Goal: Transaction & Acquisition: Purchase product/service

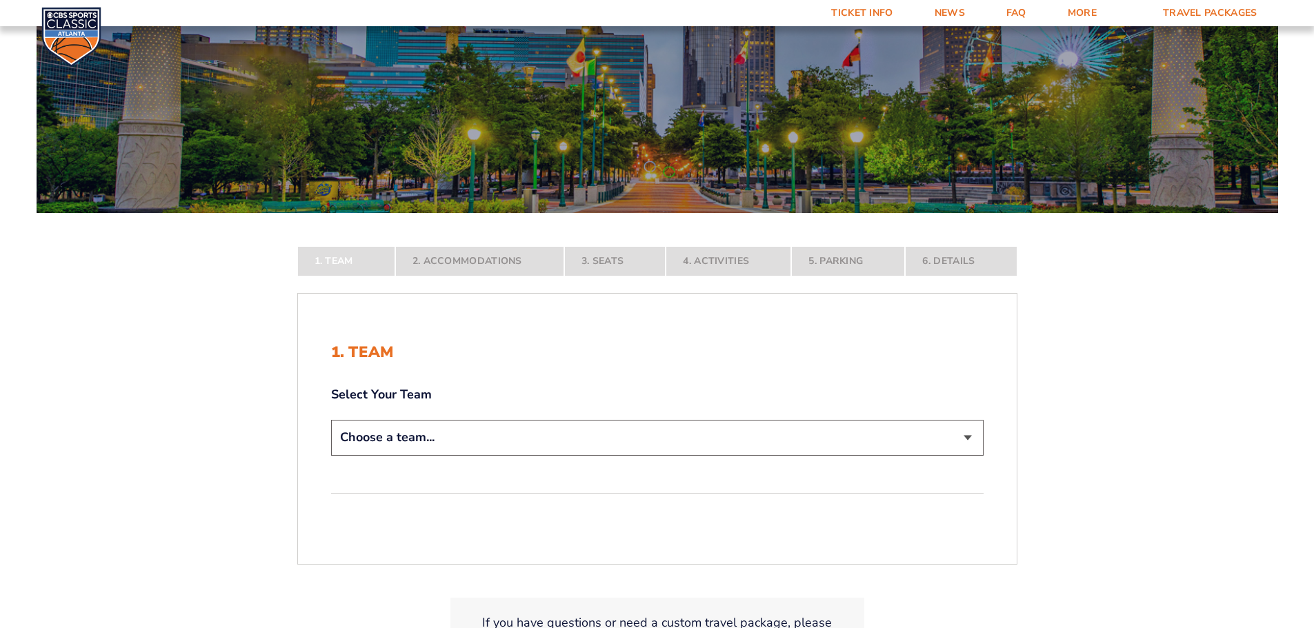
scroll to position [138, 0]
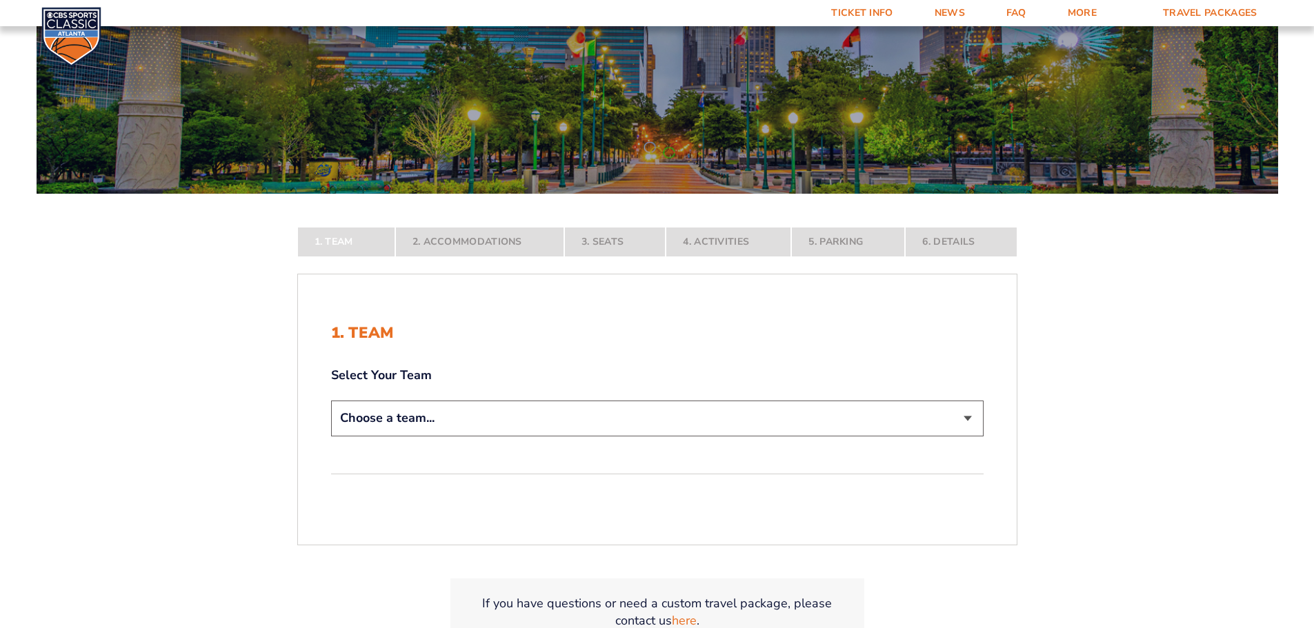
click at [964, 415] on select "Choose a team... Kentucky Wildcats Ohio State Buckeyes North Carolina Tar Heels…" at bounding box center [657, 418] width 653 height 35
select select "12756"
click at [331, 436] on select "Choose a team... Kentucky Wildcats Ohio State Buckeyes North Carolina Tar Heels…" at bounding box center [657, 418] width 653 height 35
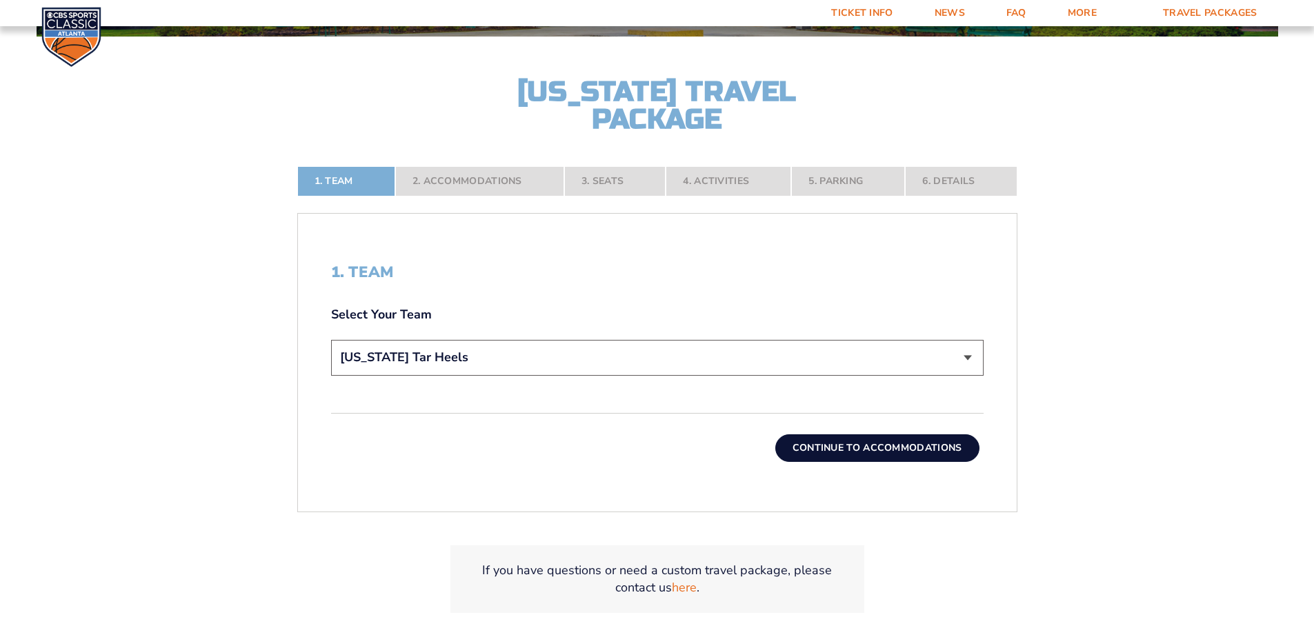
scroll to position [345, 0]
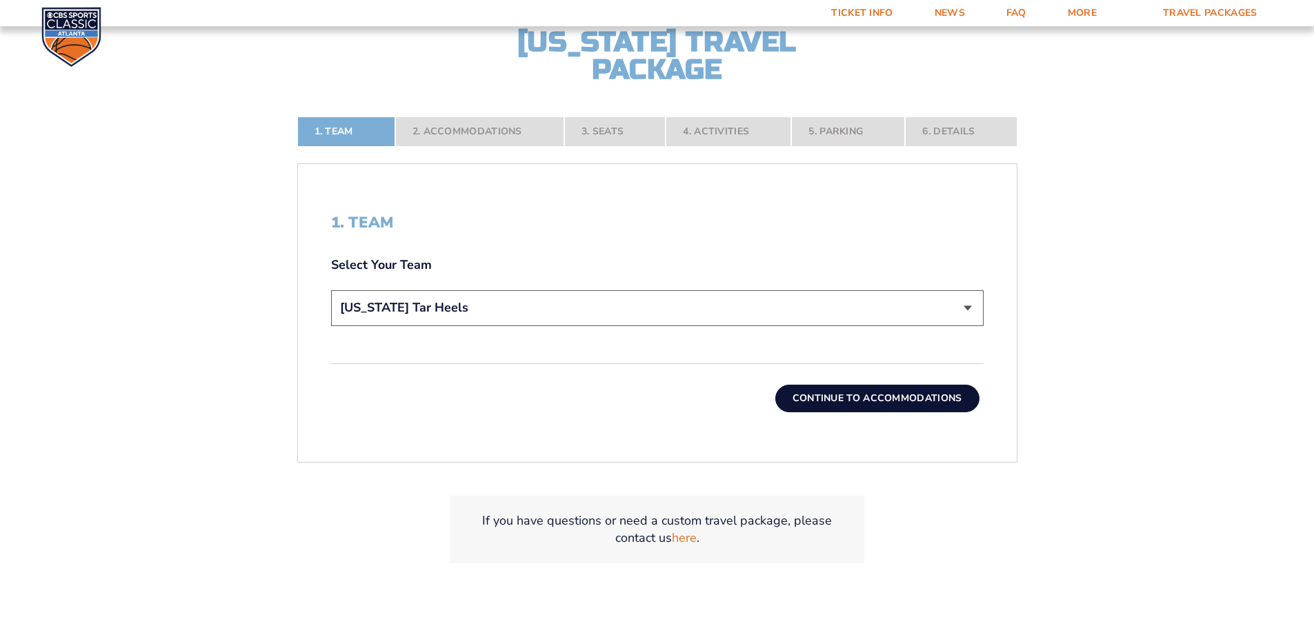
click at [873, 397] on button "Continue To Accommodations" at bounding box center [877, 399] width 204 height 28
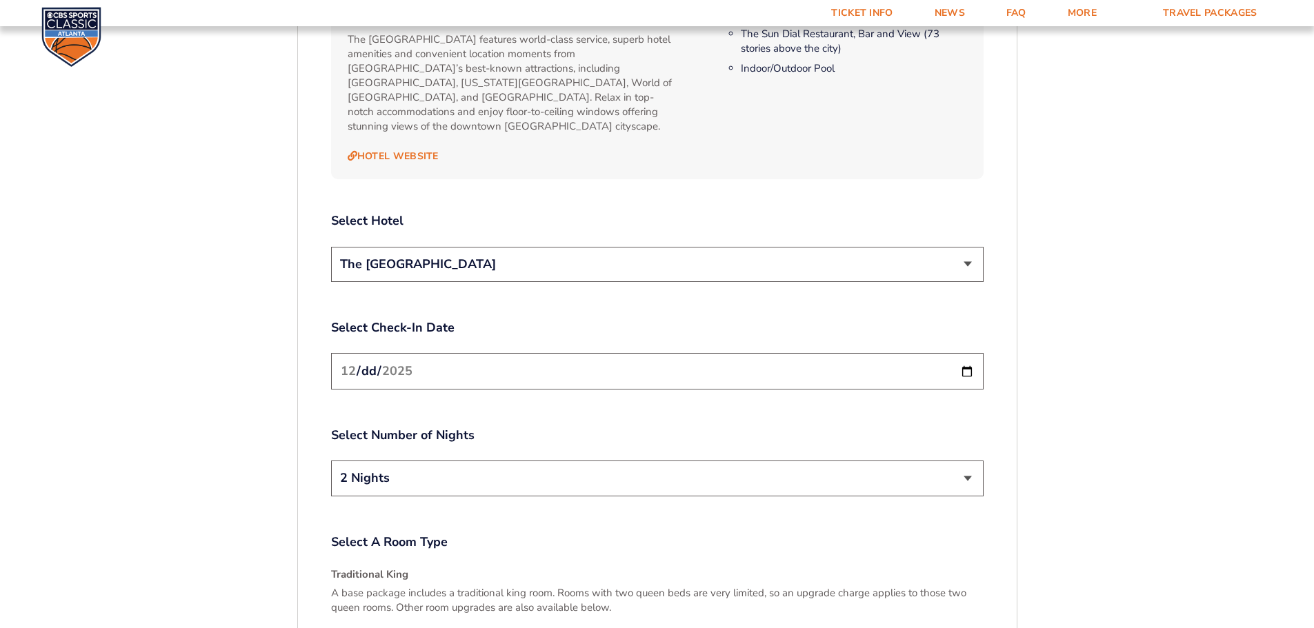
scroll to position [1608, 0]
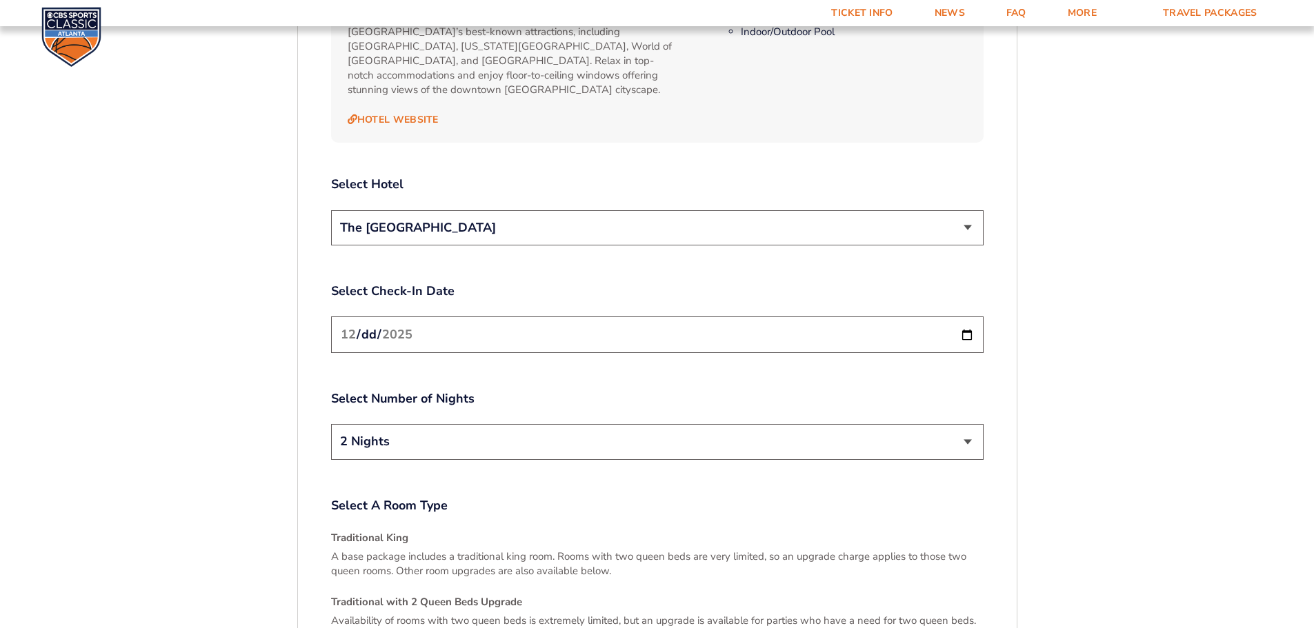
click at [966, 317] on input "2025-12-19" at bounding box center [657, 335] width 653 height 37
click at [966, 424] on select "2 Nights 3 Nights" at bounding box center [657, 441] width 653 height 35
select select "3 Nights"
click at [331, 424] on select "2 Nights 3 Nights" at bounding box center [657, 441] width 653 height 35
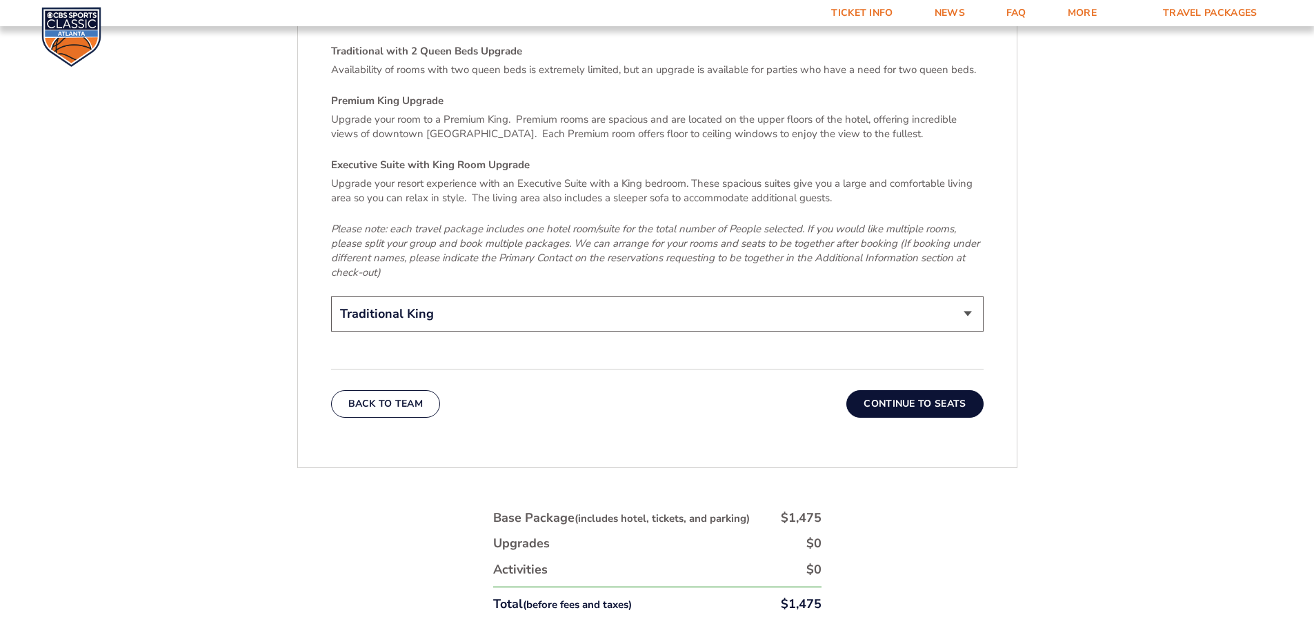
scroll to position [2160, 0]
click at [915, 390] on button "Continue To Seats" at bounding box center [914, 404] width 137 height 28
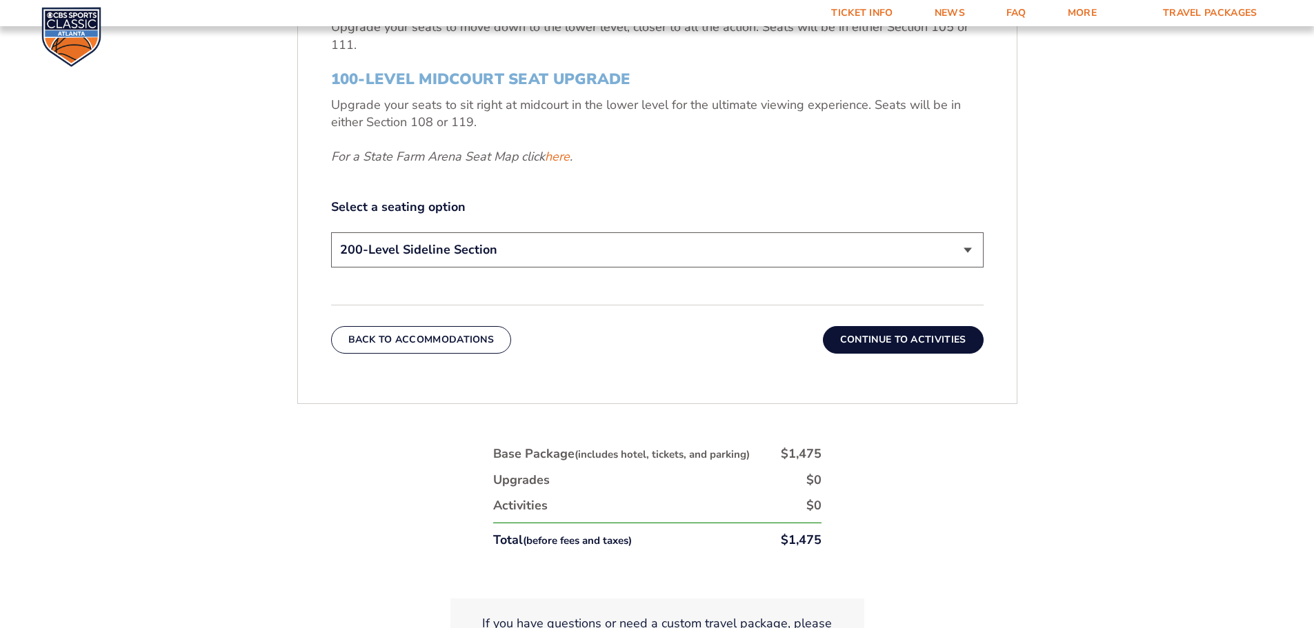
scroll to position [711, 0]
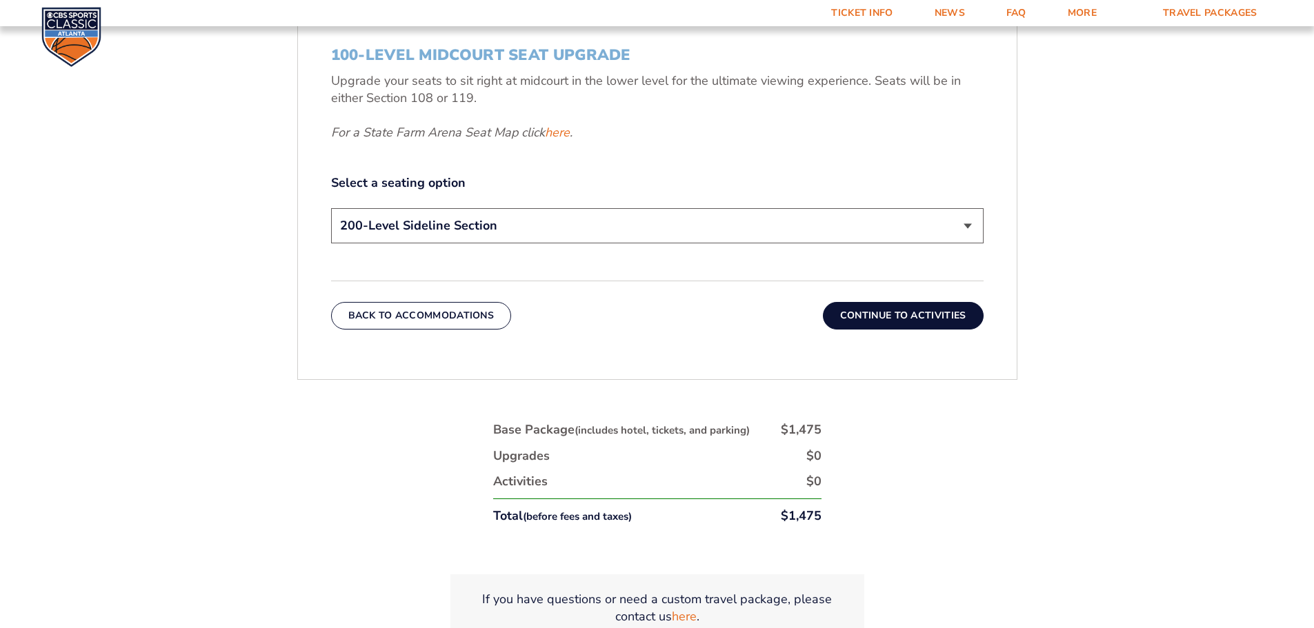
click at [880, 319] on button "Continue To Activities" at bounding box center [903, 316] width 161 height 28
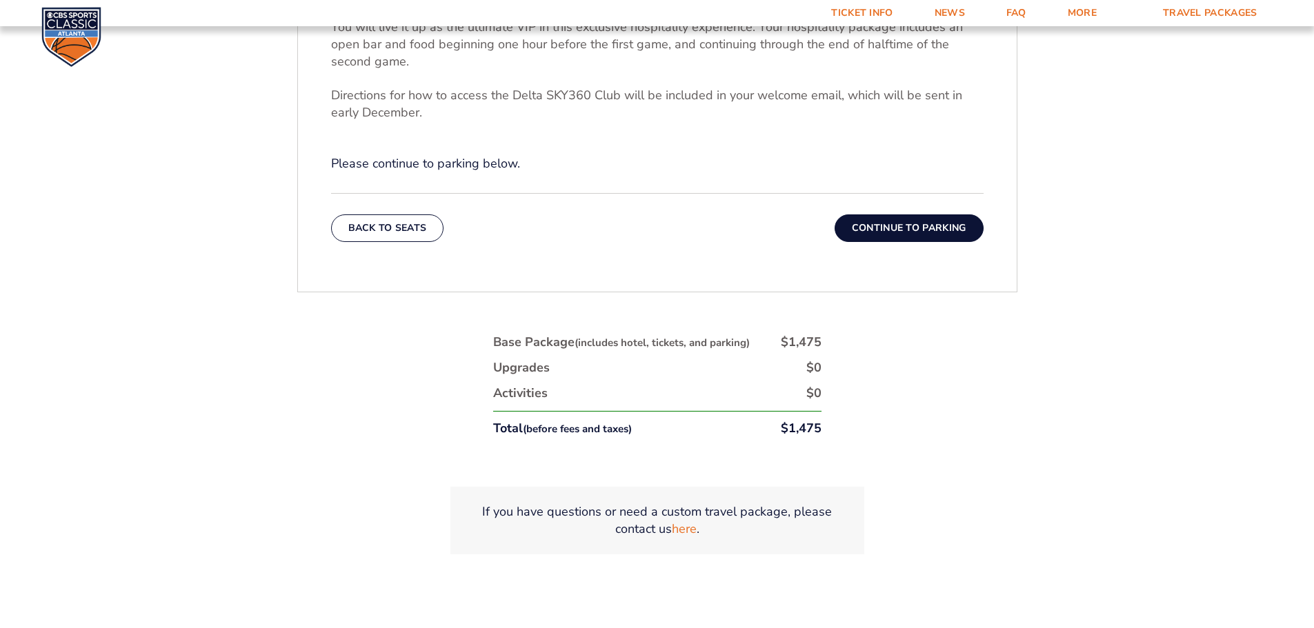
scroll to position [642, 0]
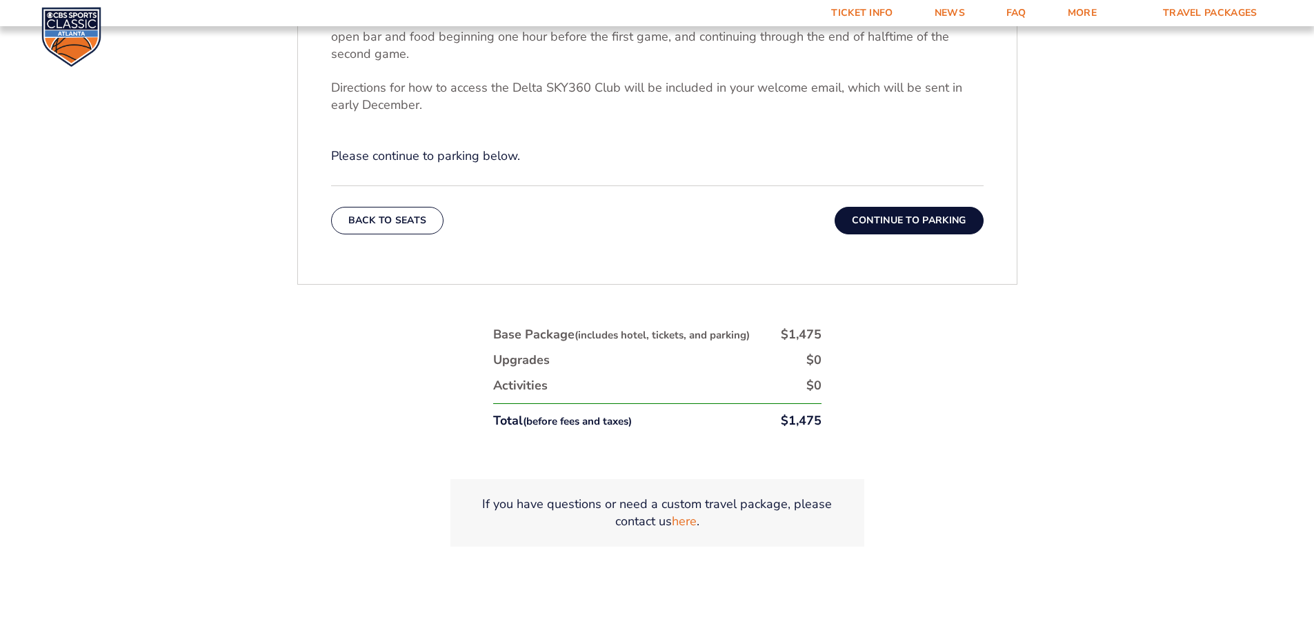
click at [910, 220] on button "Continue To Parking" at bounding box center [909, 221] width 149 height 28
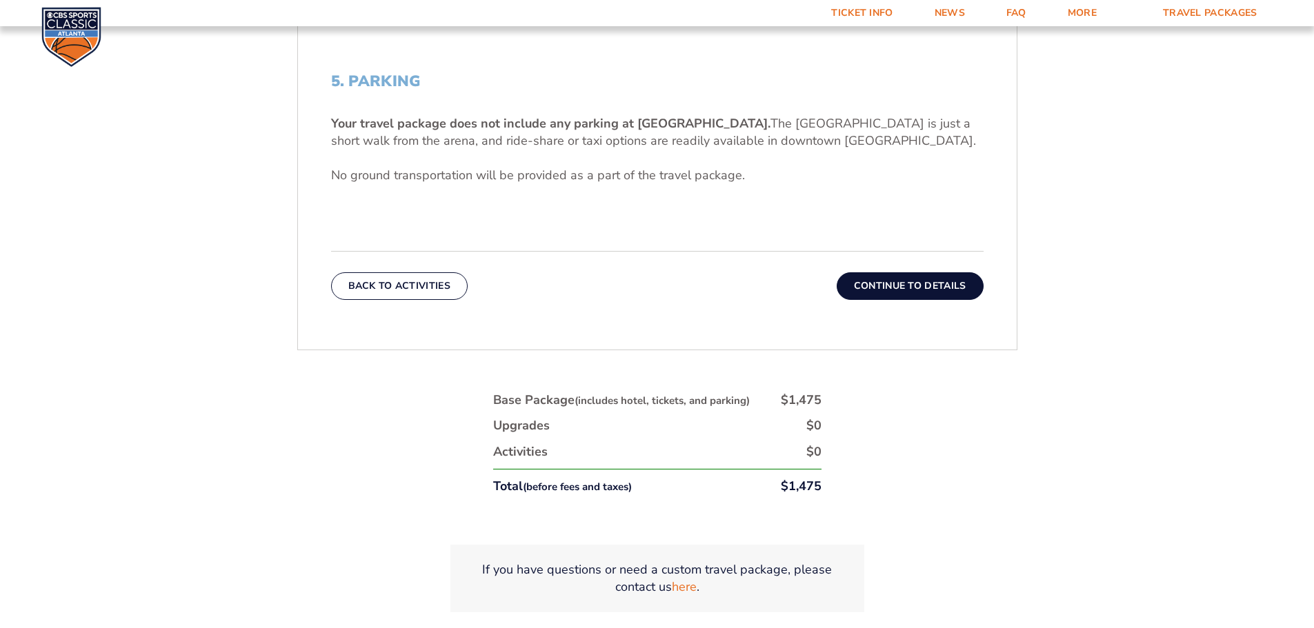
scroll to position [573, 0]
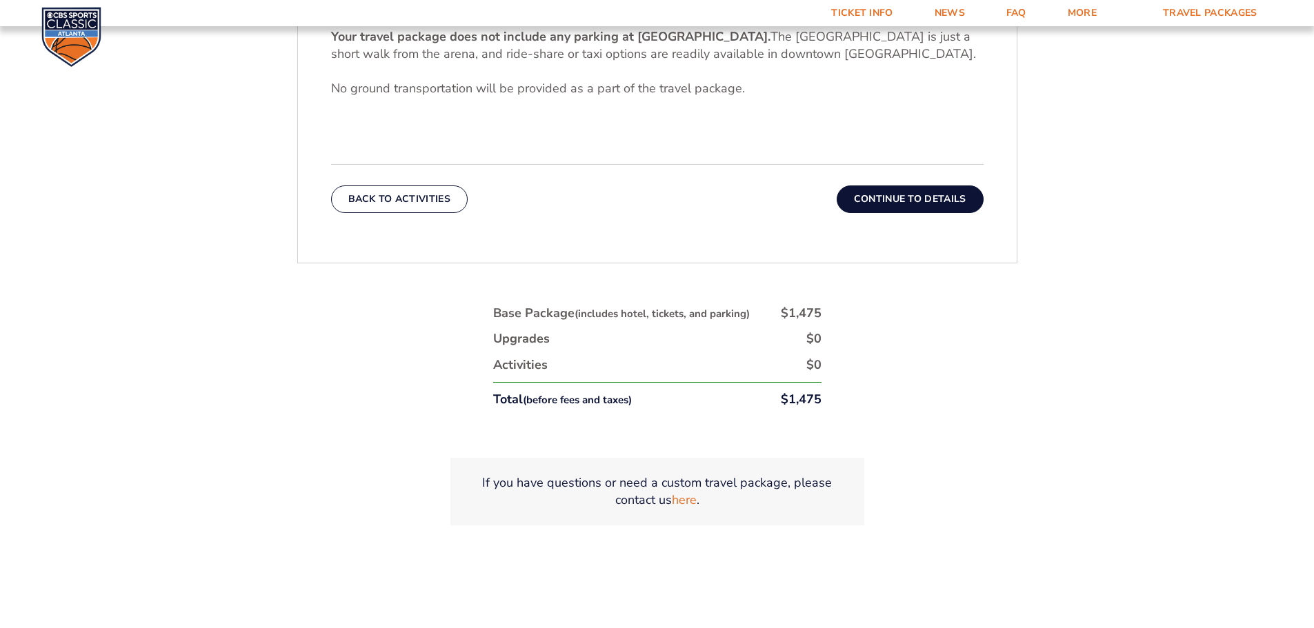
click at [913, 195] on button "Continue To Details" at bounding box center [910, 200] width 147 height 28
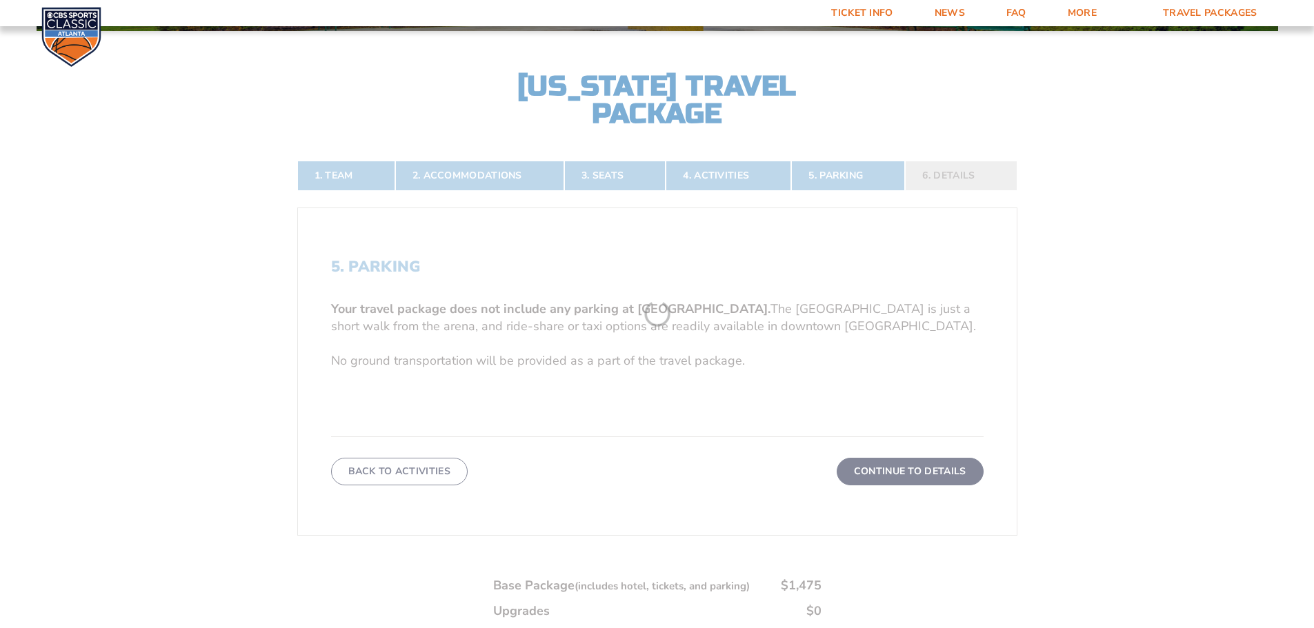
scroll to position [297, 0]
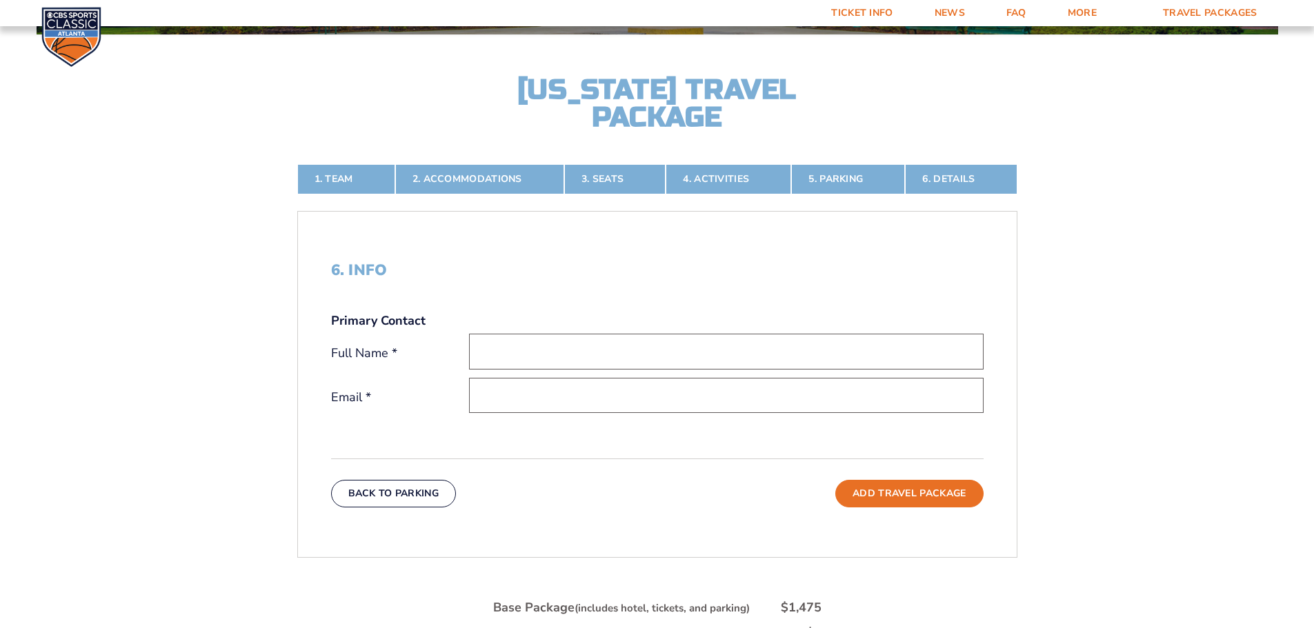
click at [579, 345] on input "text" at bounding box center [726, 351] width 515 height 35
click at [483, 350] on input "kenneth whitney" at bounding box center [726, 351] width 515 height 35
click at [539, 353] on input "Kenneth whitney" at bounding box center [726, 351] width 515 height 35
type input "Kenneth Whitney"
click at [539, 392] on input "email" at bounding box center [726, 395] width 515 height 35
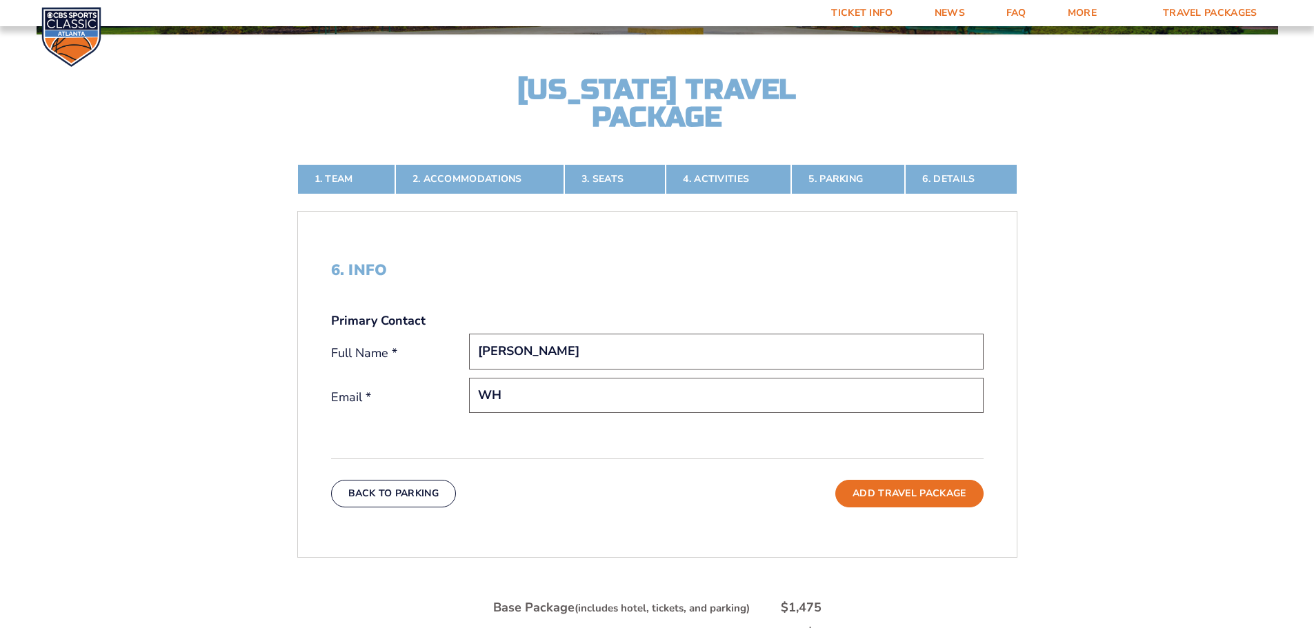
type input "W"
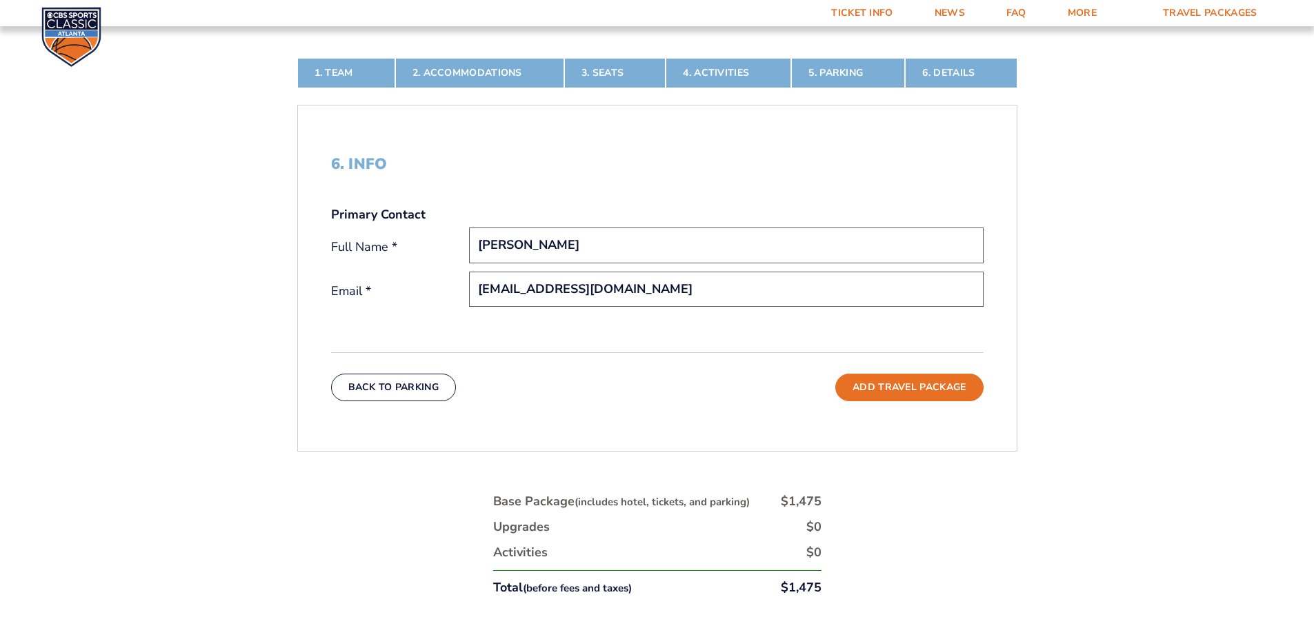
scroll to position [435, 0]
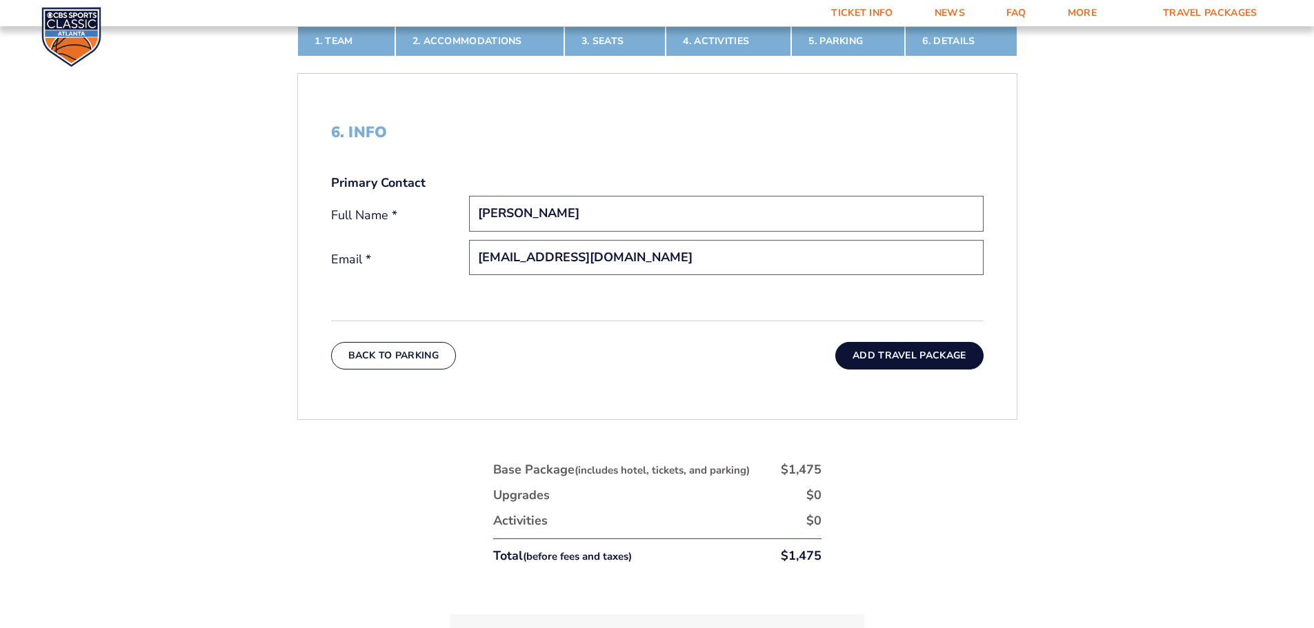
type input "[EMAIL_ADDRESS][DOMAIN_NAME]"
click at [898, 355] on button "Add Travel Package" at bounding box center [909, 356] width 148 height 28
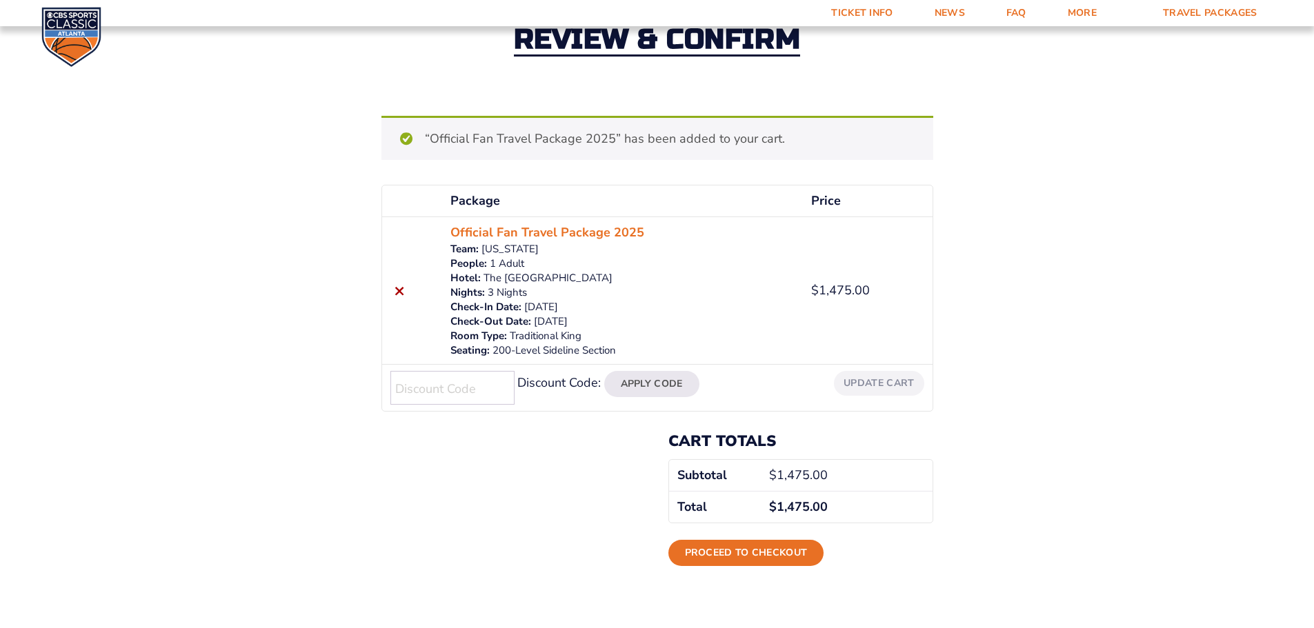
scroll to position [138, 0]
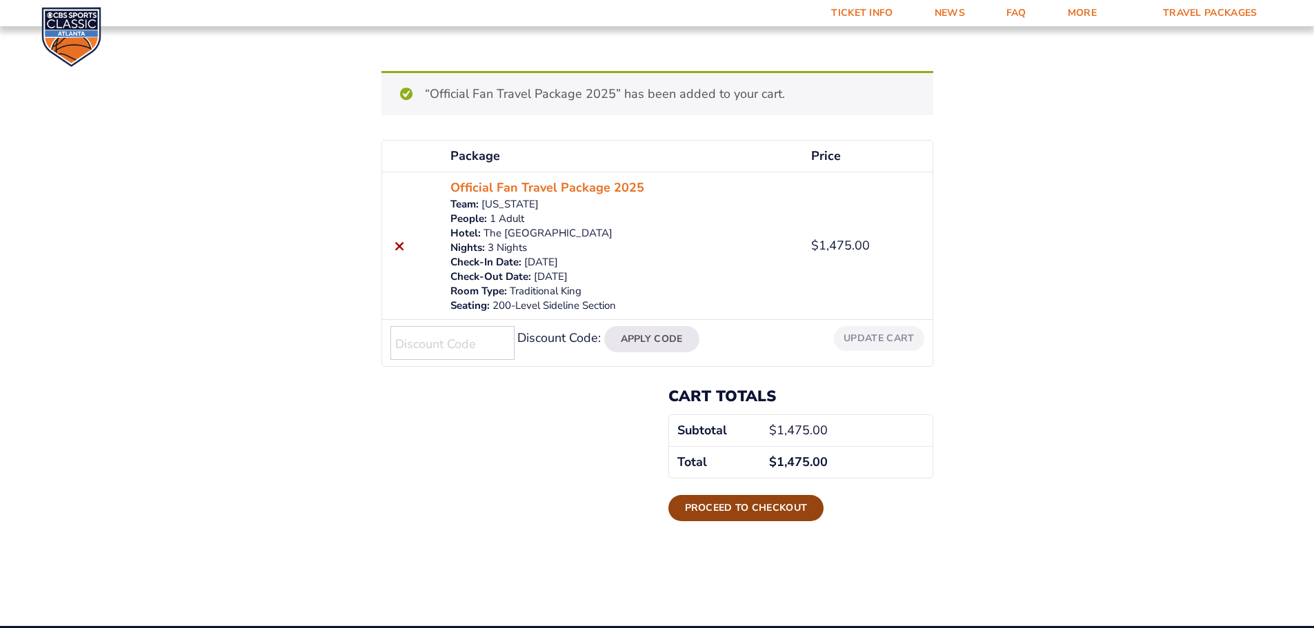
click at [735, 505] on link "Proceed to checkout" at bounding box center [746, 508] width 156 height 26
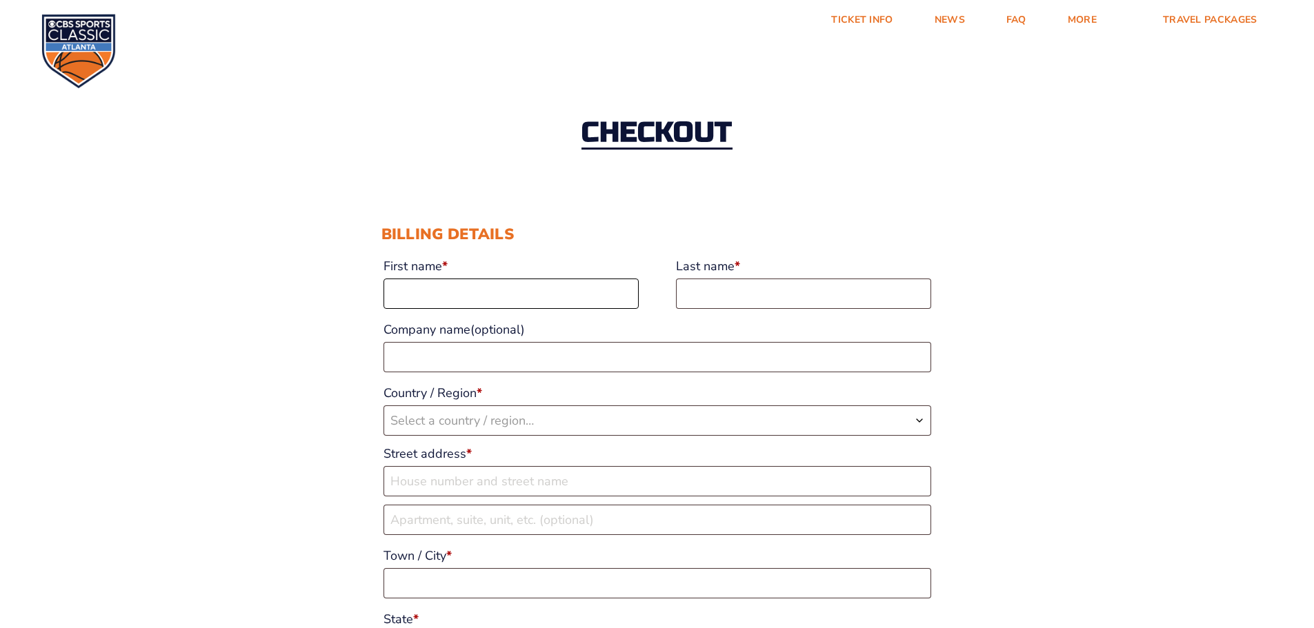
click at [575, 291] on input "First name *" at bounding box center [511, 294] width 255 height 30
type input "[PERSON_NAME]"
type input "w"
click at [685, 286] on input "Last name *" at bounding box center [803, 294] width 255 height 30
type input "[PERSON_NAME]"
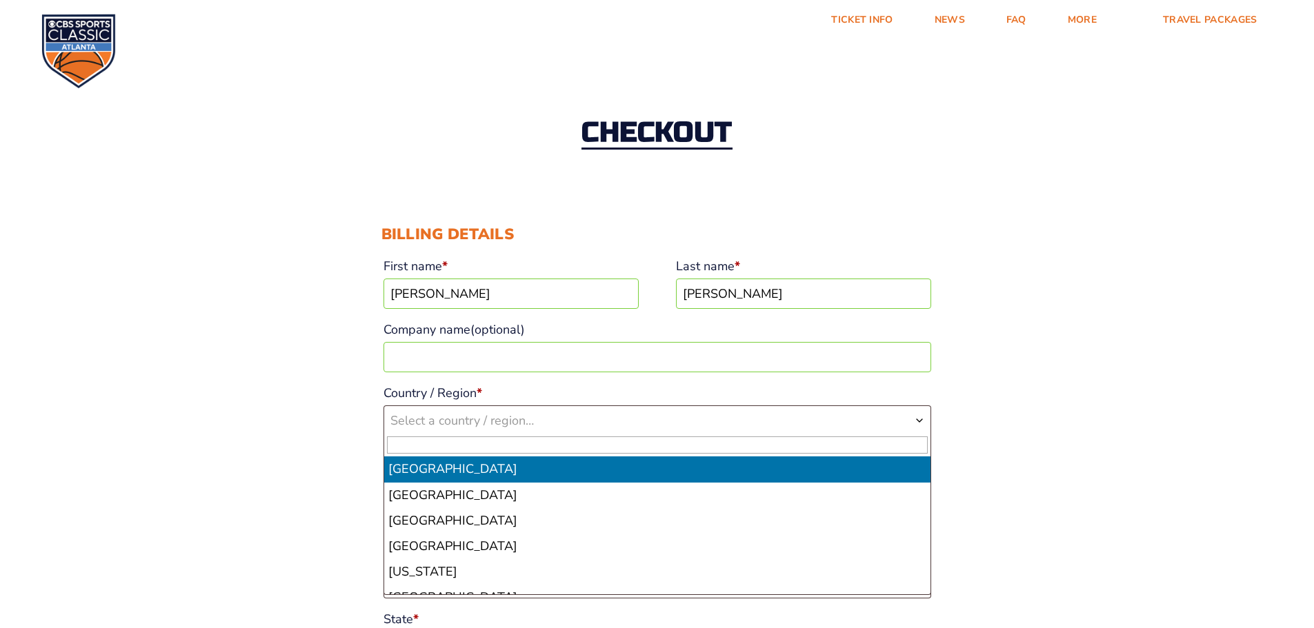
click at [555, 419] on span "Select a country / region…" at bounding box center [657, 420] width 546 height 29
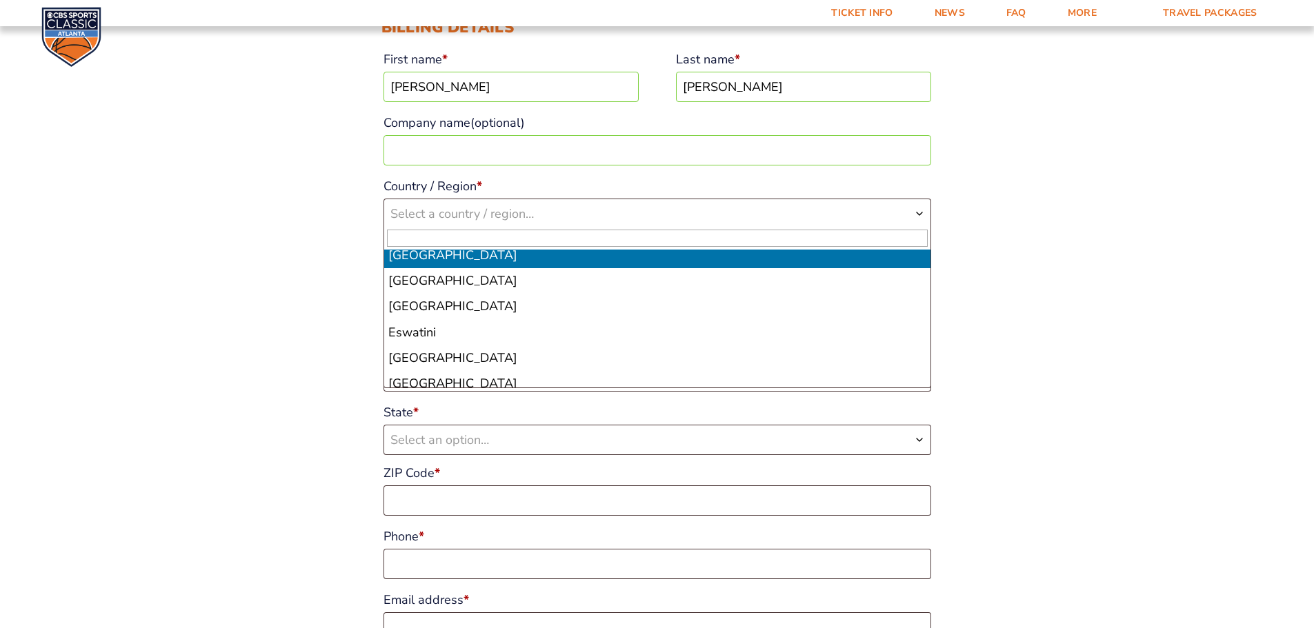
scroll to position [2001, 0]
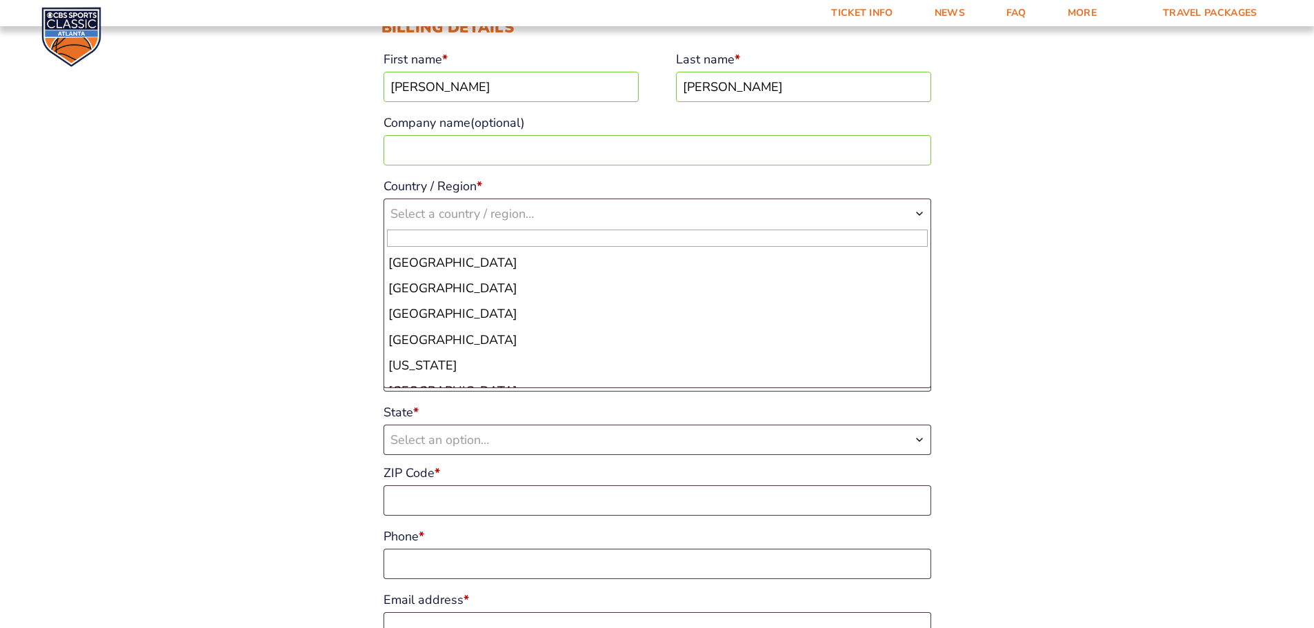
select select "GA"
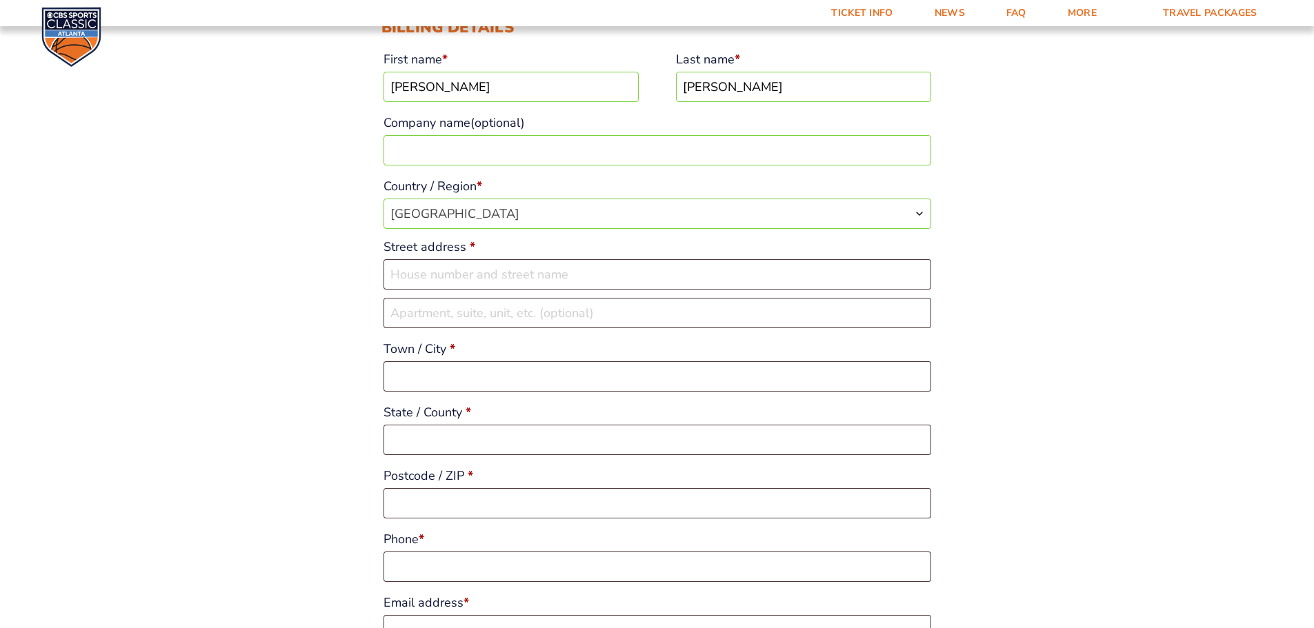
click at [569, 210] on span "[GEOGRAPHIC_DATA]" at bounding box center [657, 213] width 546 height 29
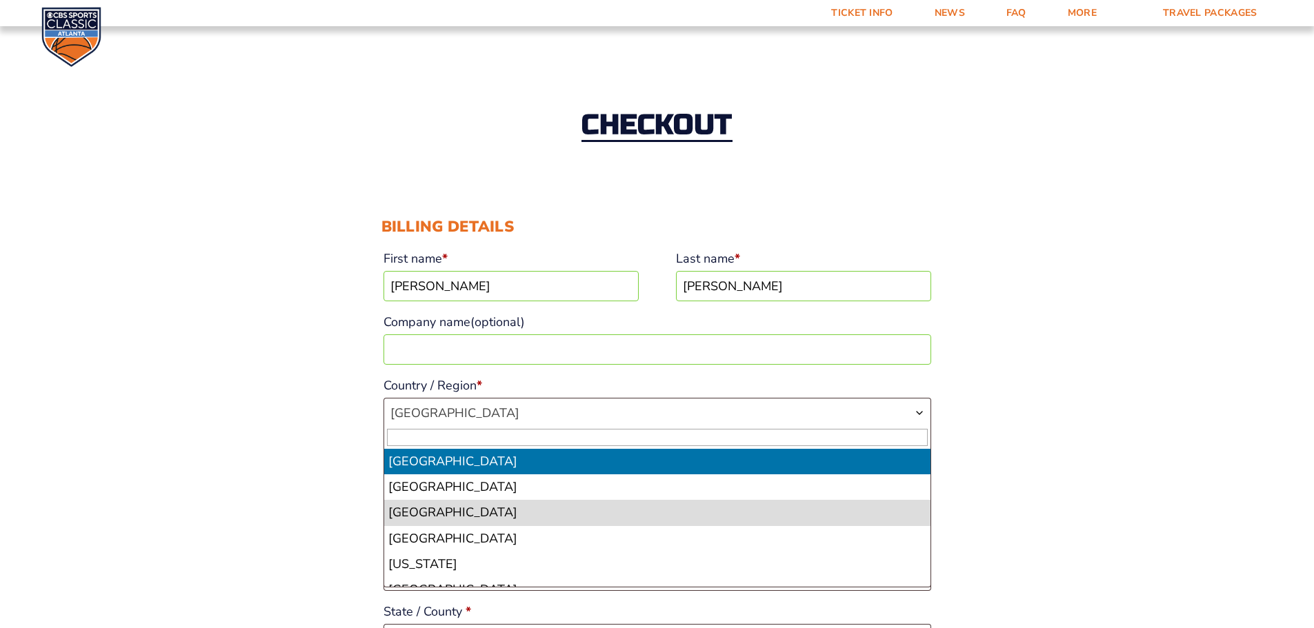
scroll to position [0, 0]
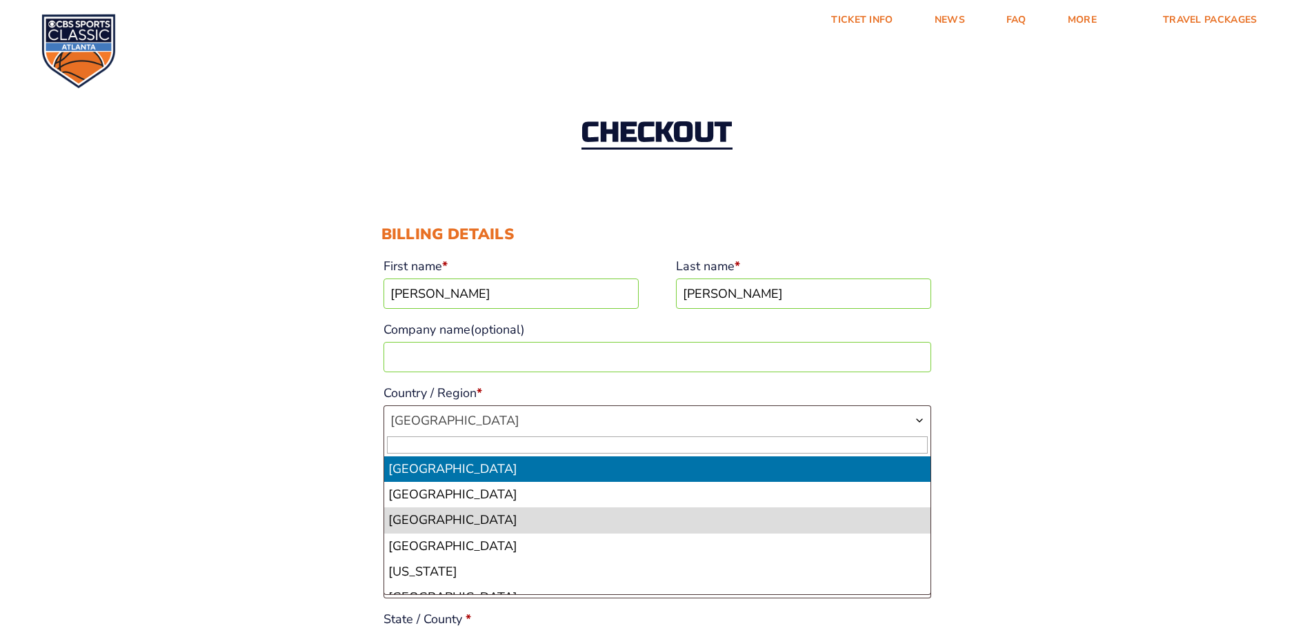
click at [533, 414] on span "[GEOGRAPHIC_DATA]" at bounding box center [657, 420] width 546 height 29
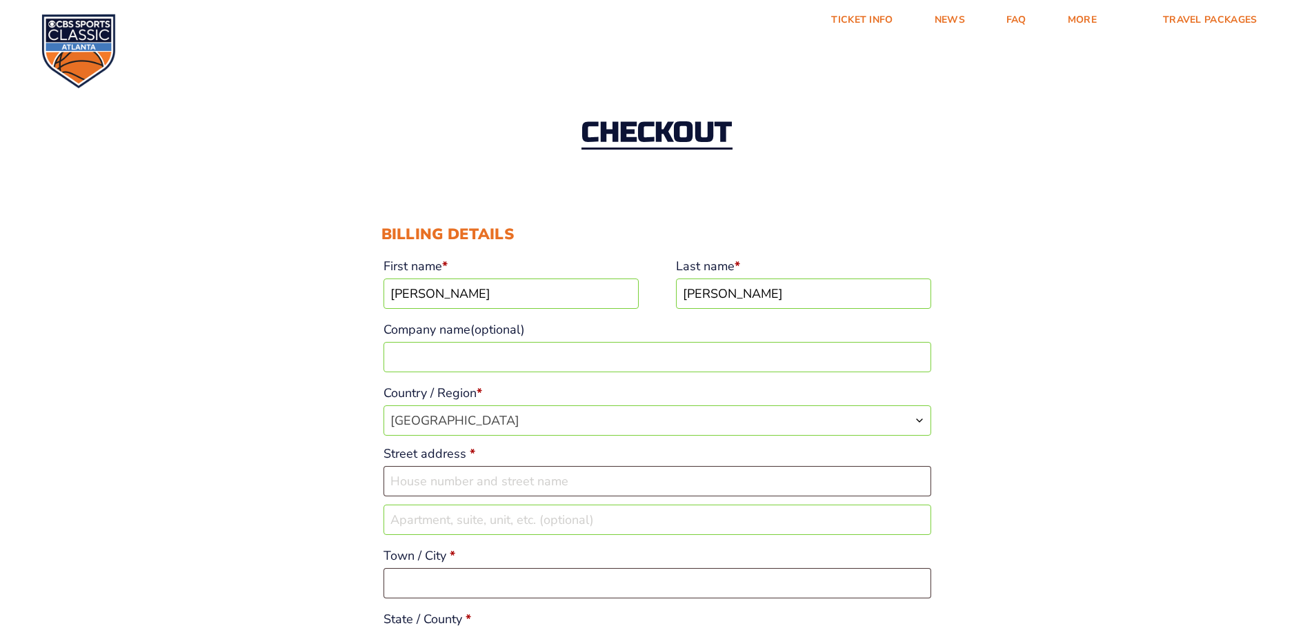
click at [917, 421] on b "Country / Region" at bounding box center [919, 420] width 11 height 11
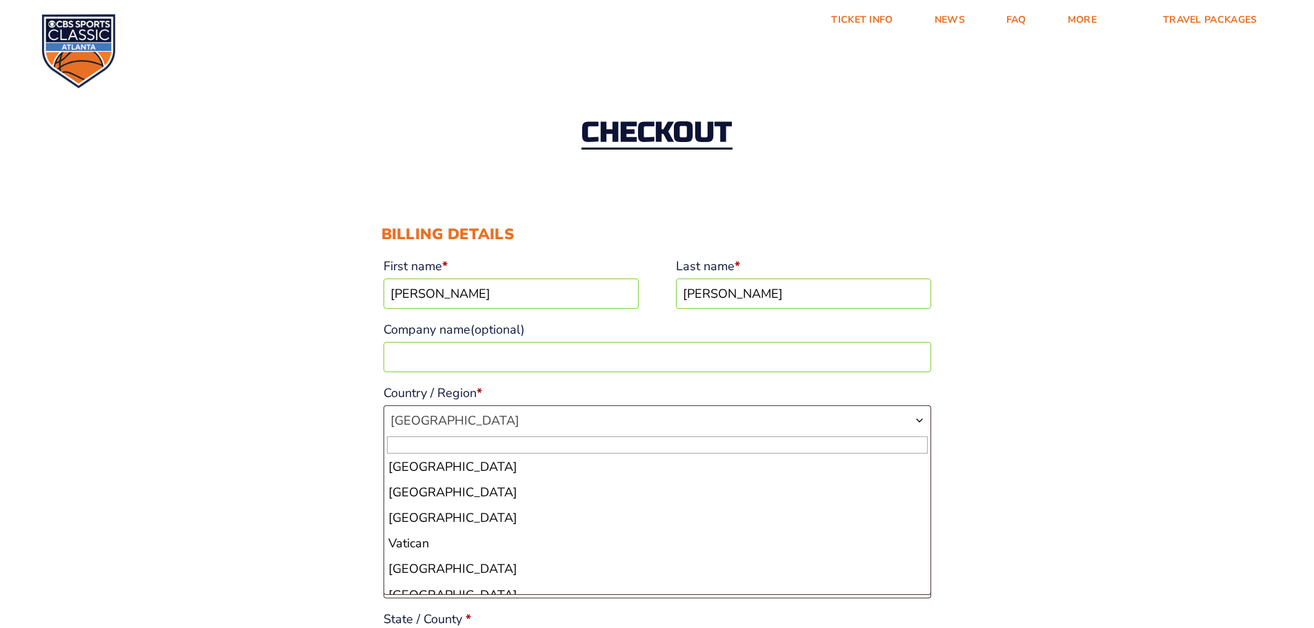
scroll to position [5886, 0]
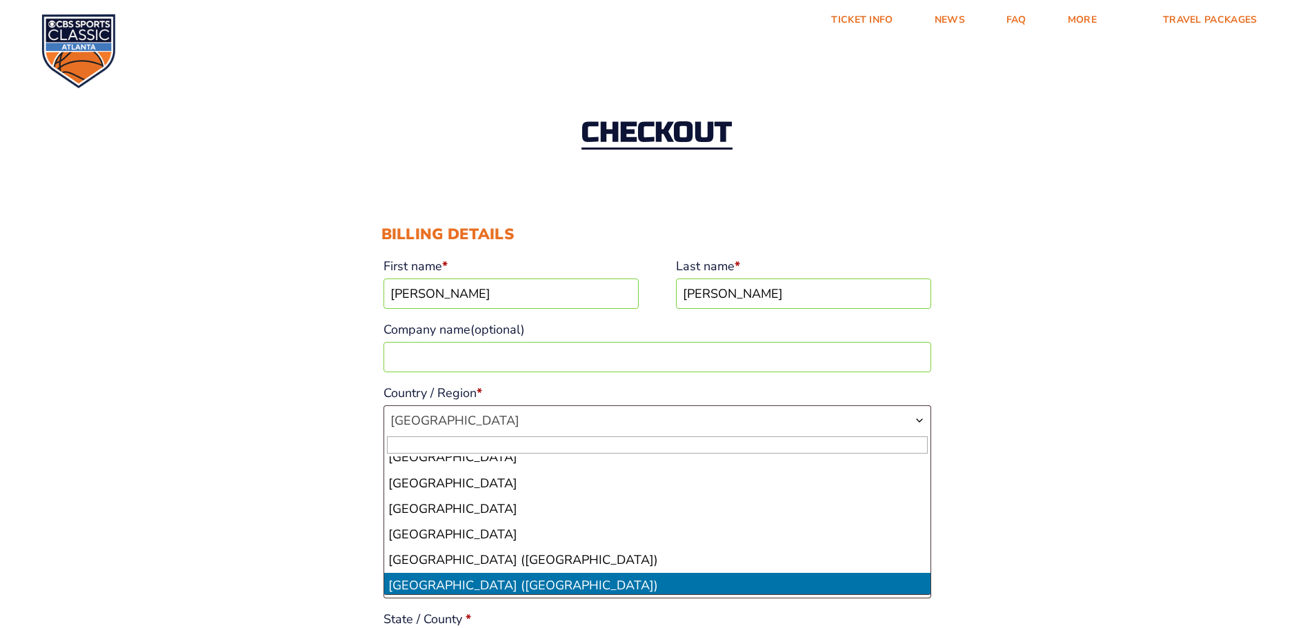
select select "US"
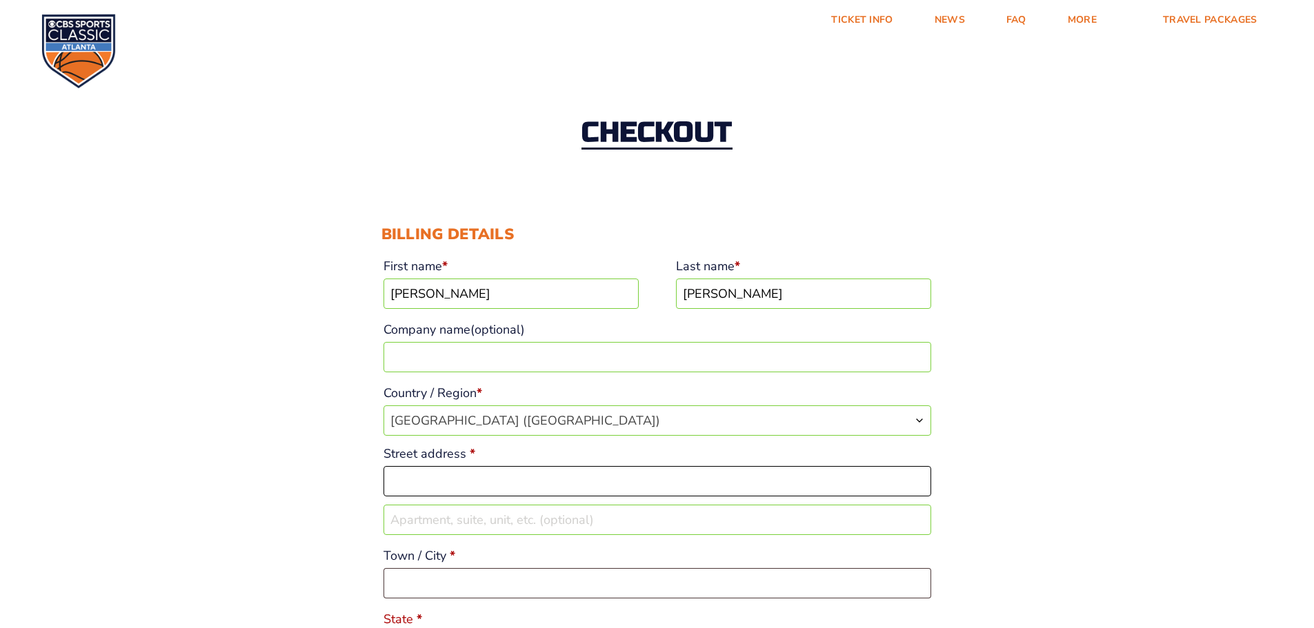
click at [528, 482] on input "Street address *" at bounding box center [658, 481] width 548 height 30
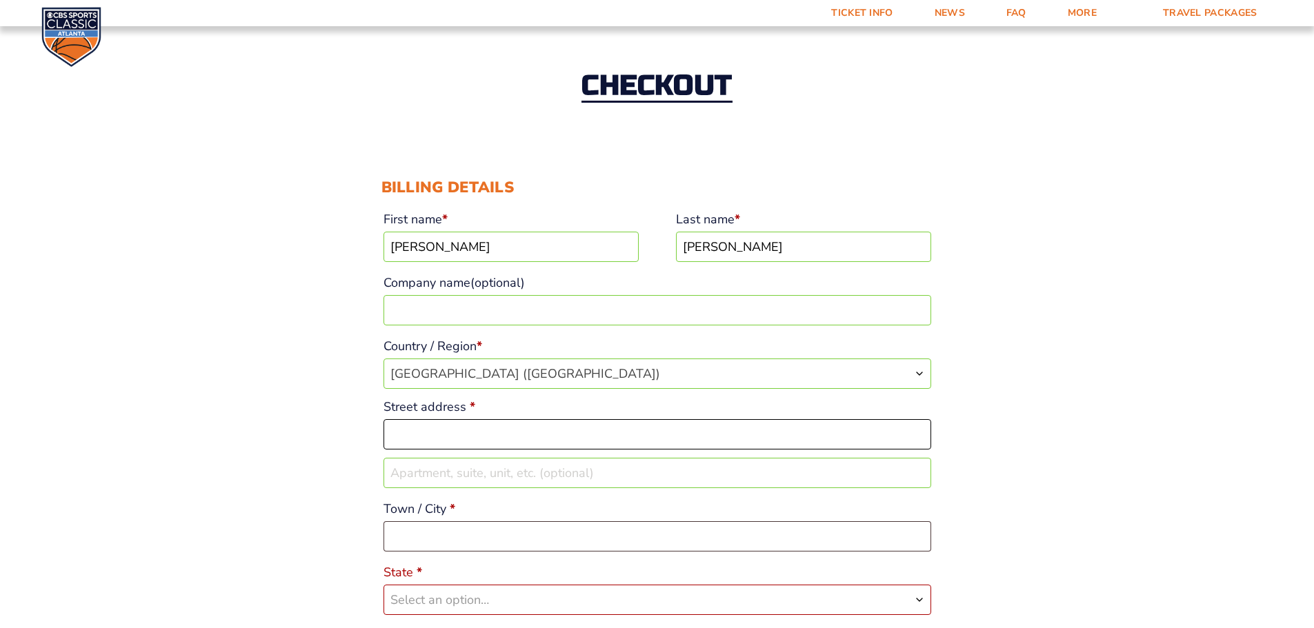
scroll to position [138, 0]
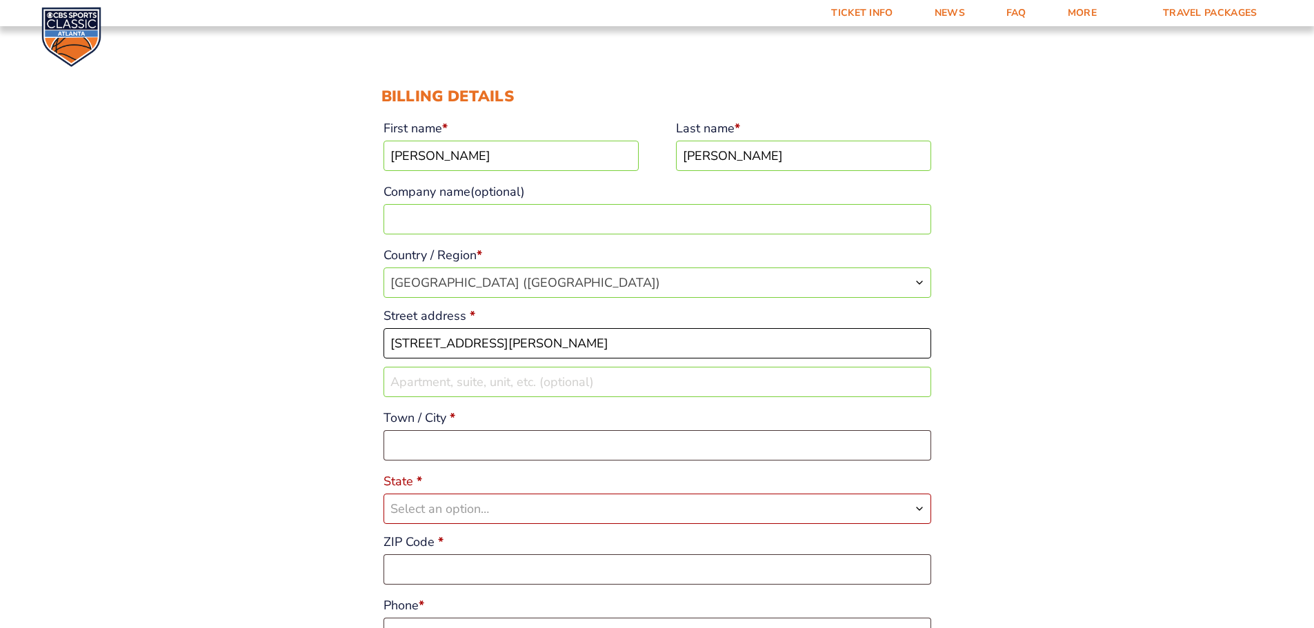
type input "[STREET_ADDRESS][PERSON_NAME]"
click at [502, 450] on input "Town / City *" at bounding box center [658, 445] width 548 height 30
type input "[GEOGRAPHIC_DATA]"
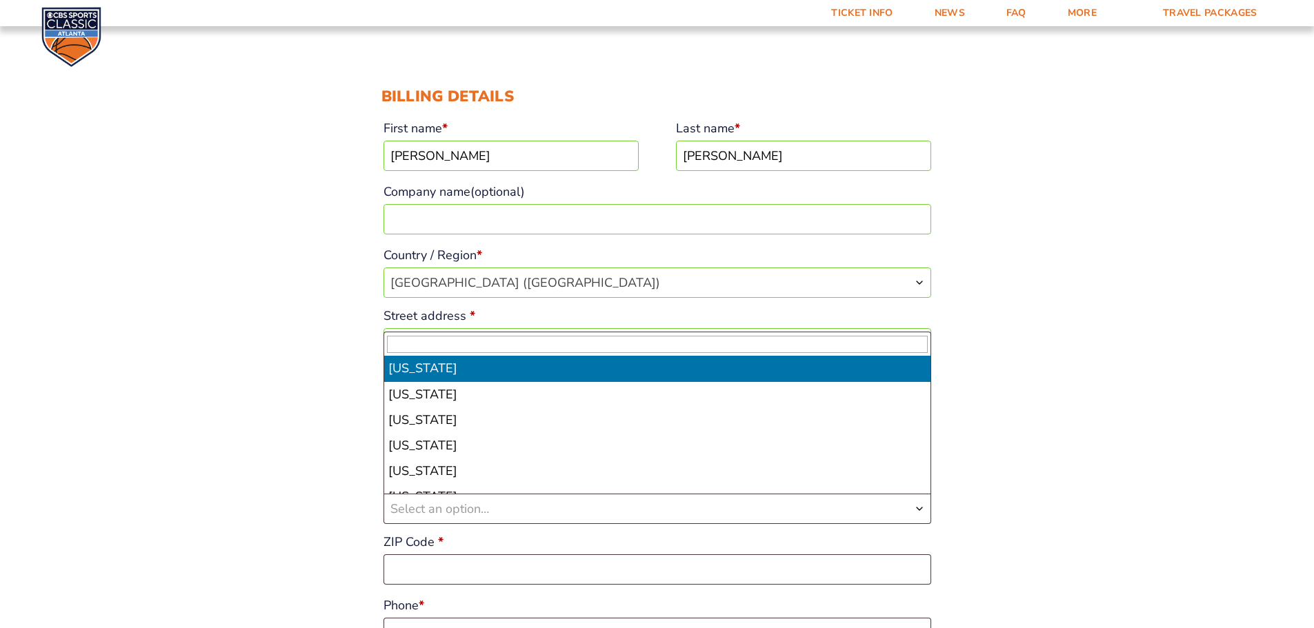
click at [485, 504] on span "Select an option…" at bounding box center [439, 509] width 99 height 17
click at [484, 504] on span "Select an option…" at bounding box center [439, 509] width 99 height 17
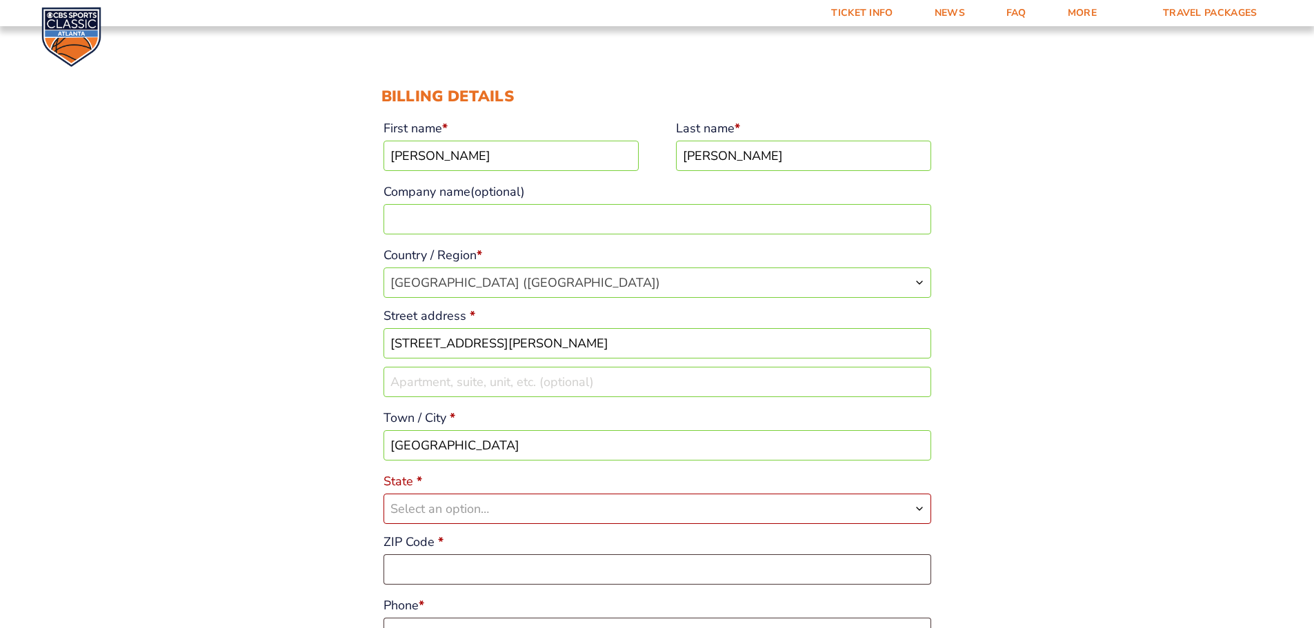
click at [920, 506] on b "Checkout" at bounding box center [919, 509] width 11 height 11
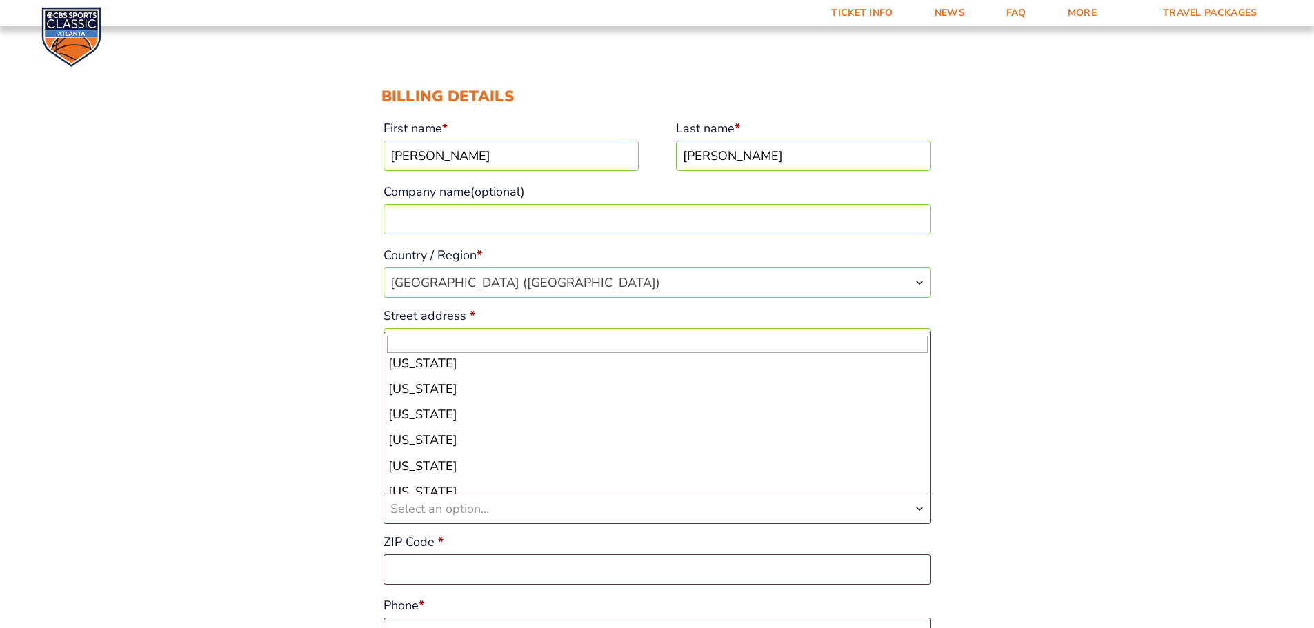
scroll to position [493, 0]
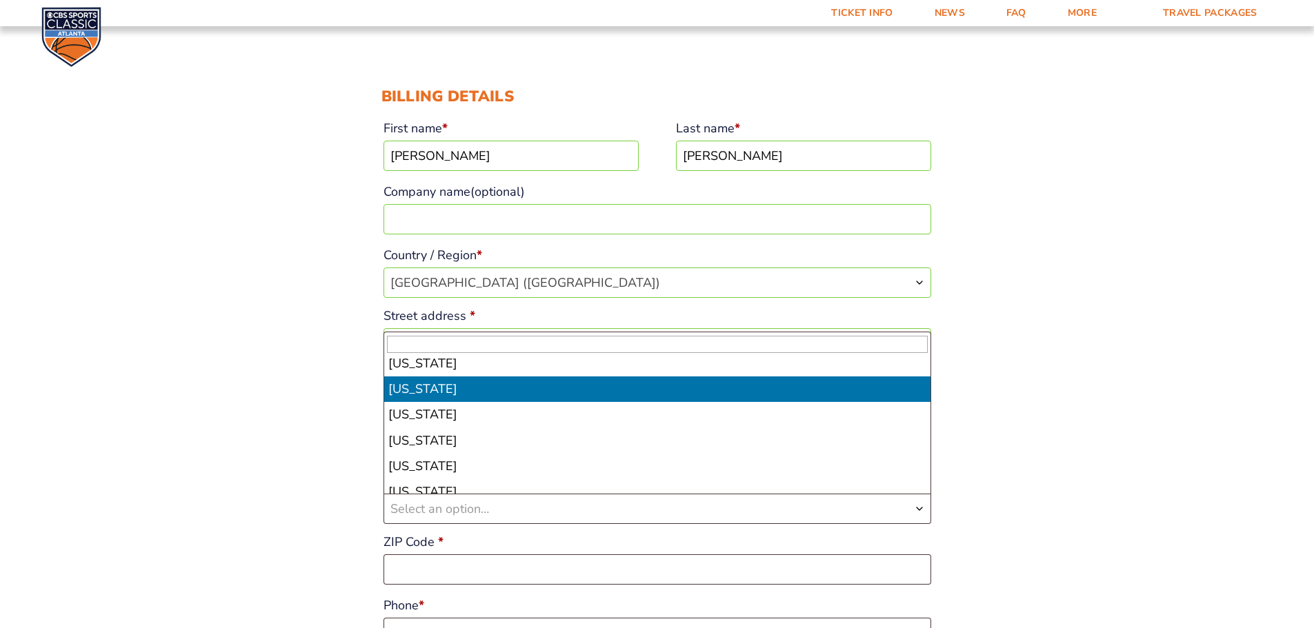
select select "MD"
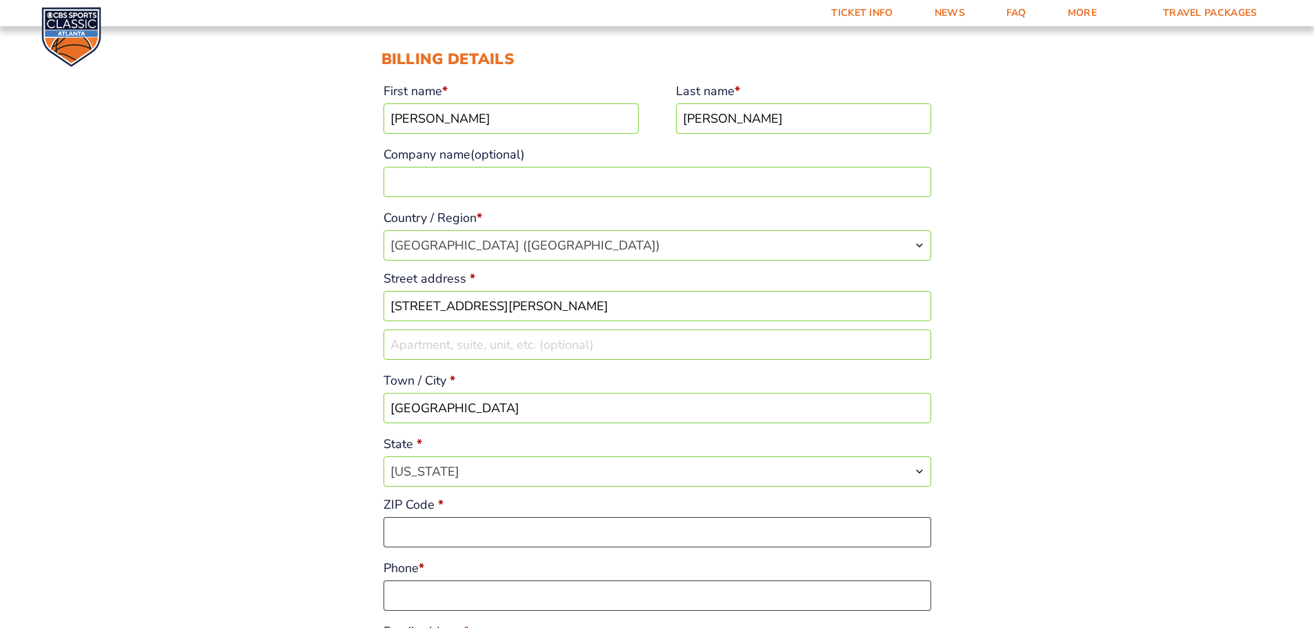
scroll to position [207, 0]
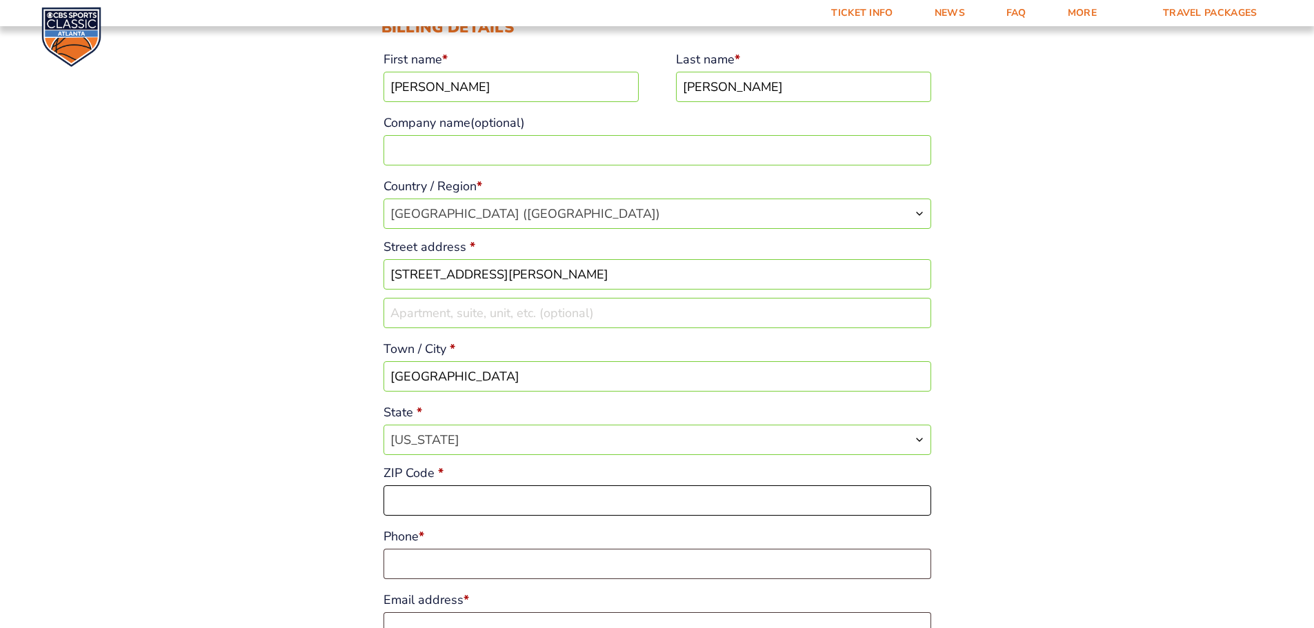
click at [460, 494] on input "ZIP Code *" at bounding box center [658, 501] width 548 height 30
type input "21102"
click at [462, 562] on input "Phone *" at bounding box center [658, 564] width 548 height 30
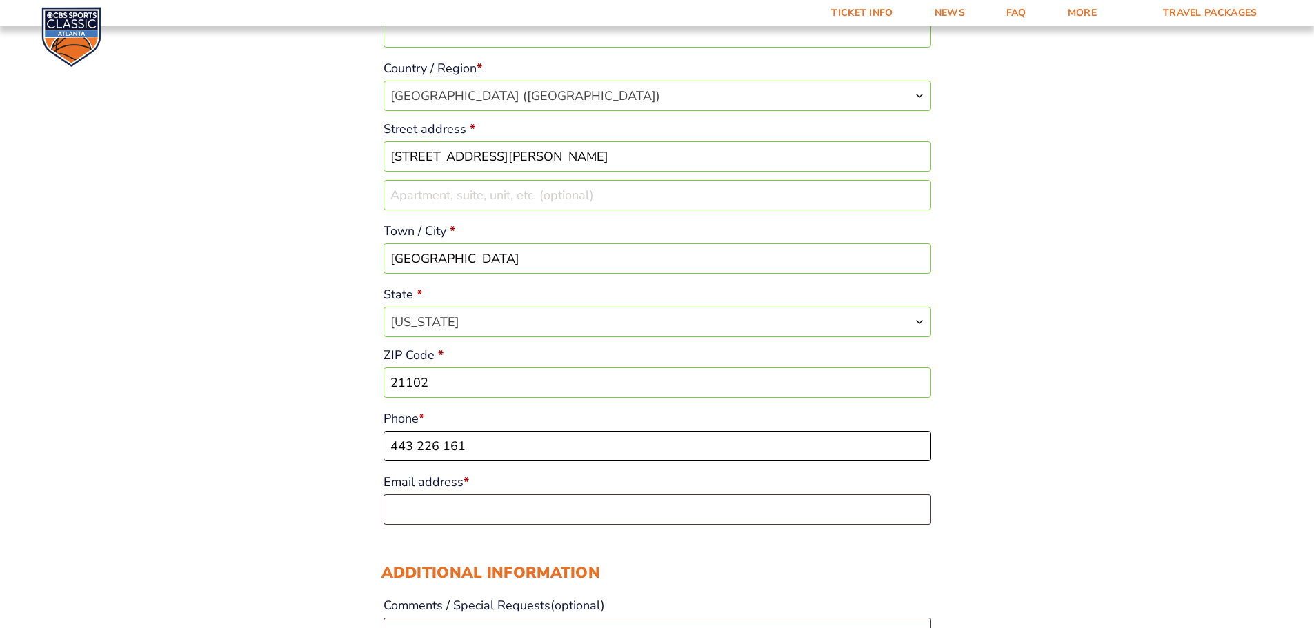
scroll to position [345, 0]
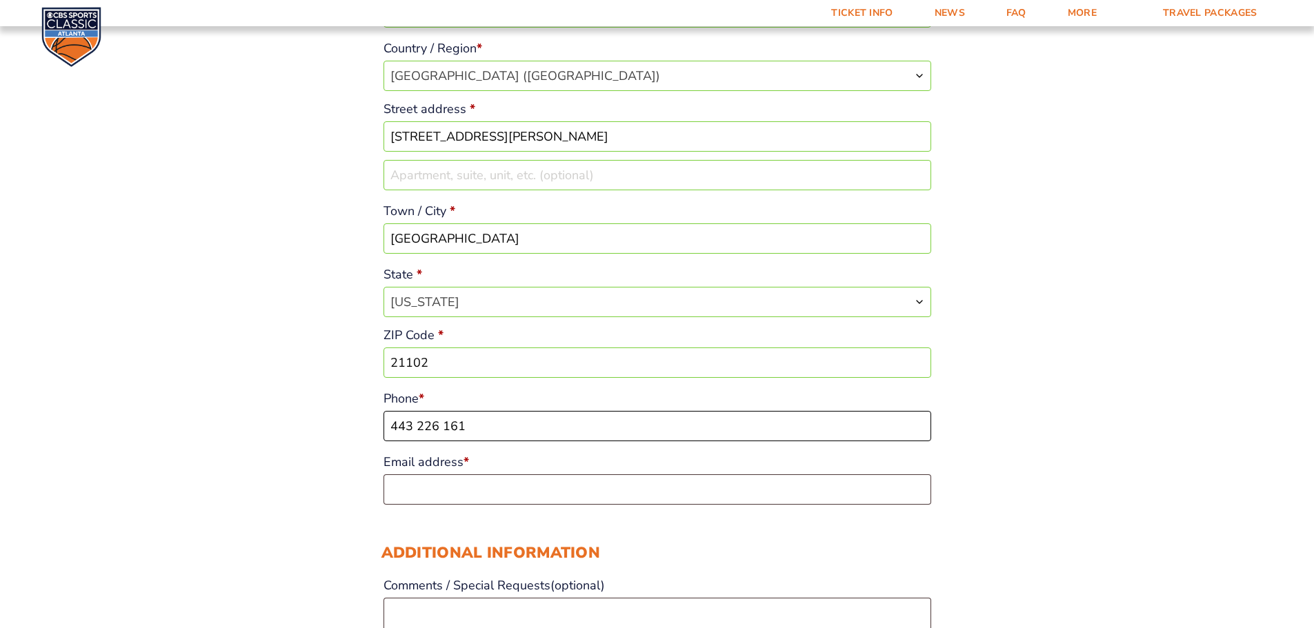
type input "443 226 161"
click at [430, 497] on input "Email address *" at bounding box center [658, 490] width 548 height 30
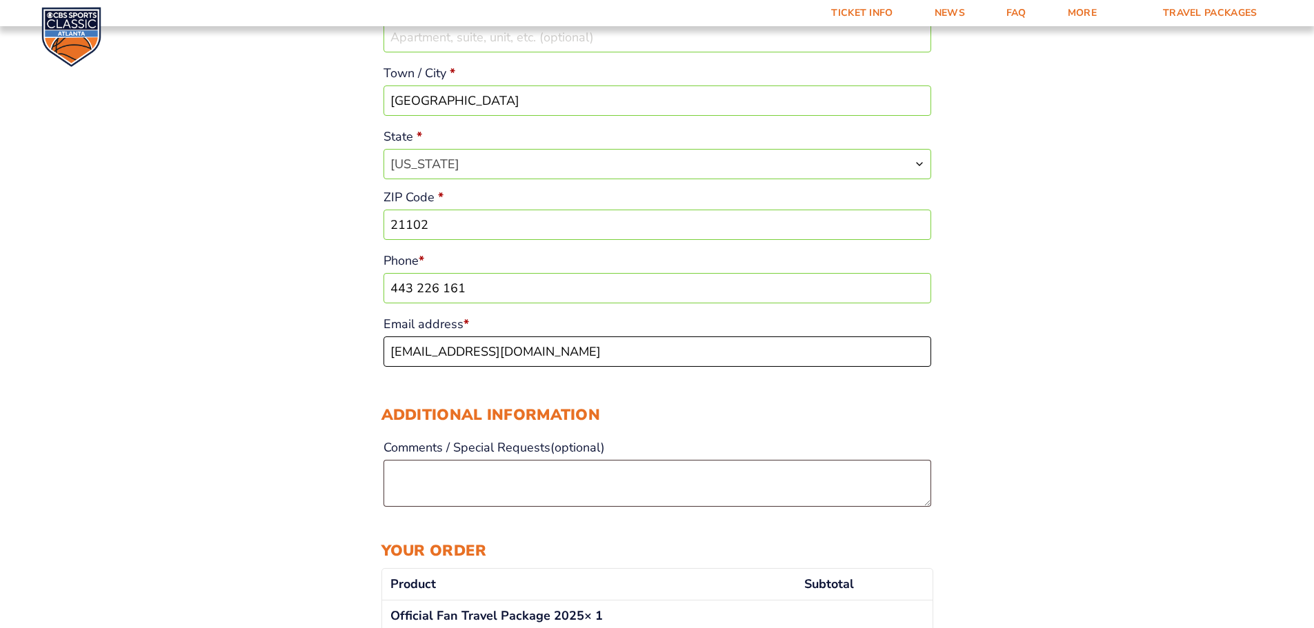
scroll to position [138, 0]
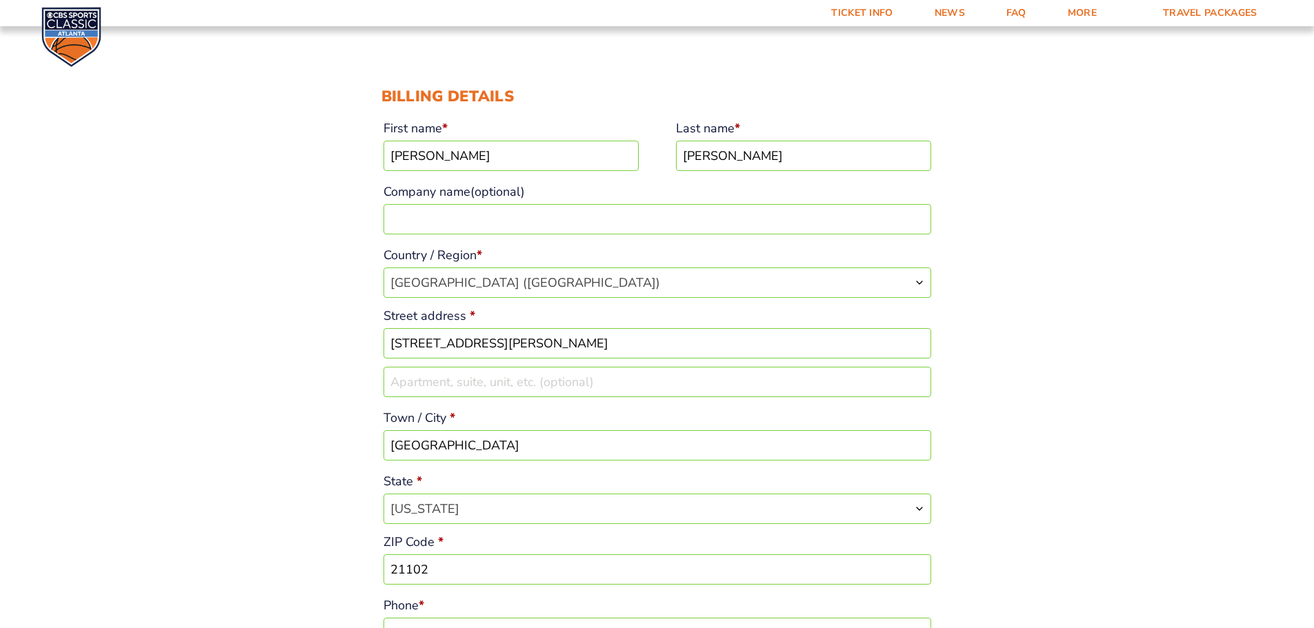
type input "[EMAIL_ADDRESS][DOMAIN_NAME]"
